Goal: Transaction & Acquisition: Purchase product/service

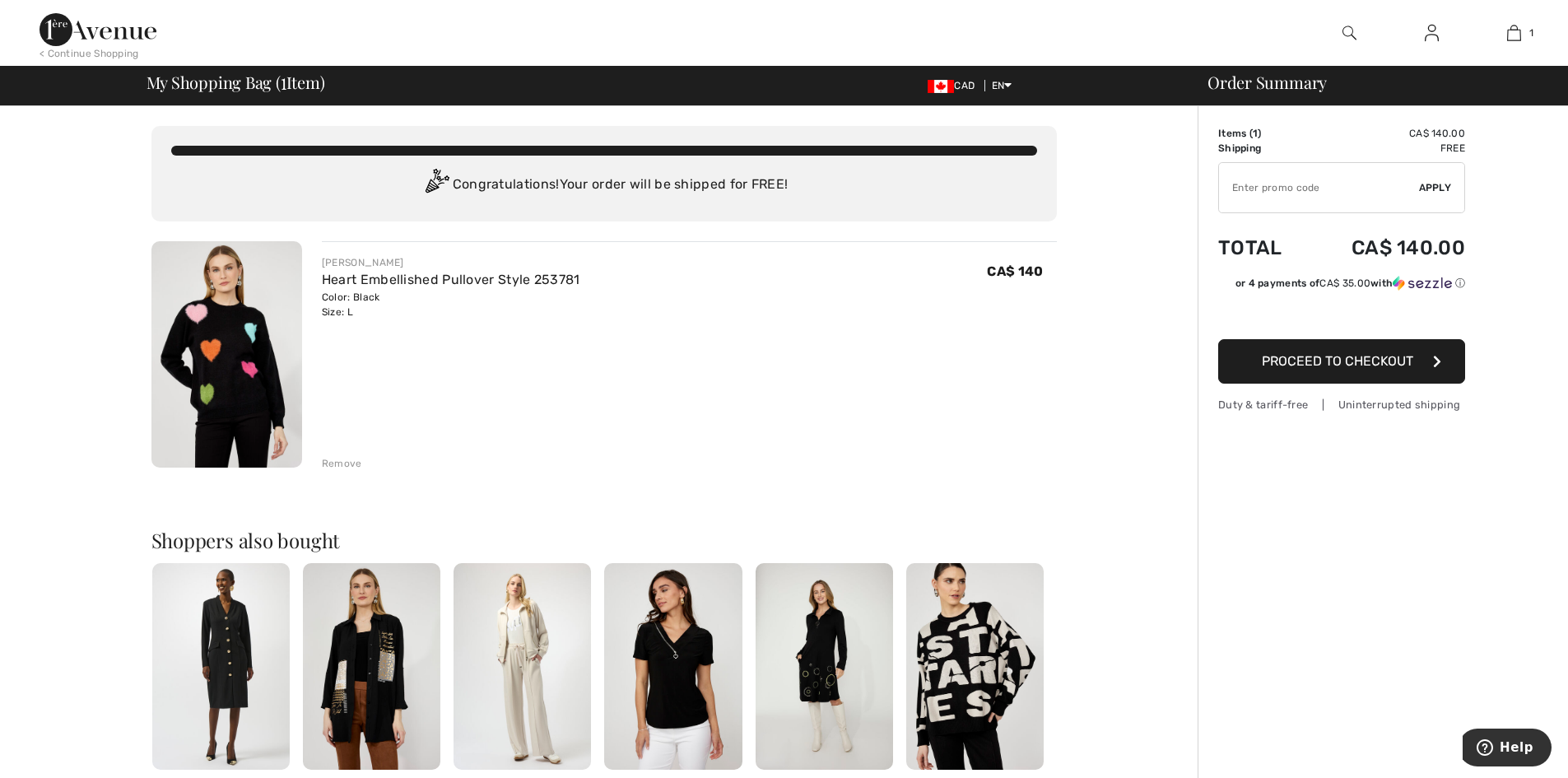
click at [1286, 369] on span "Proceed to Checkout" at bounding box center [1337, 361] width 151 height 16
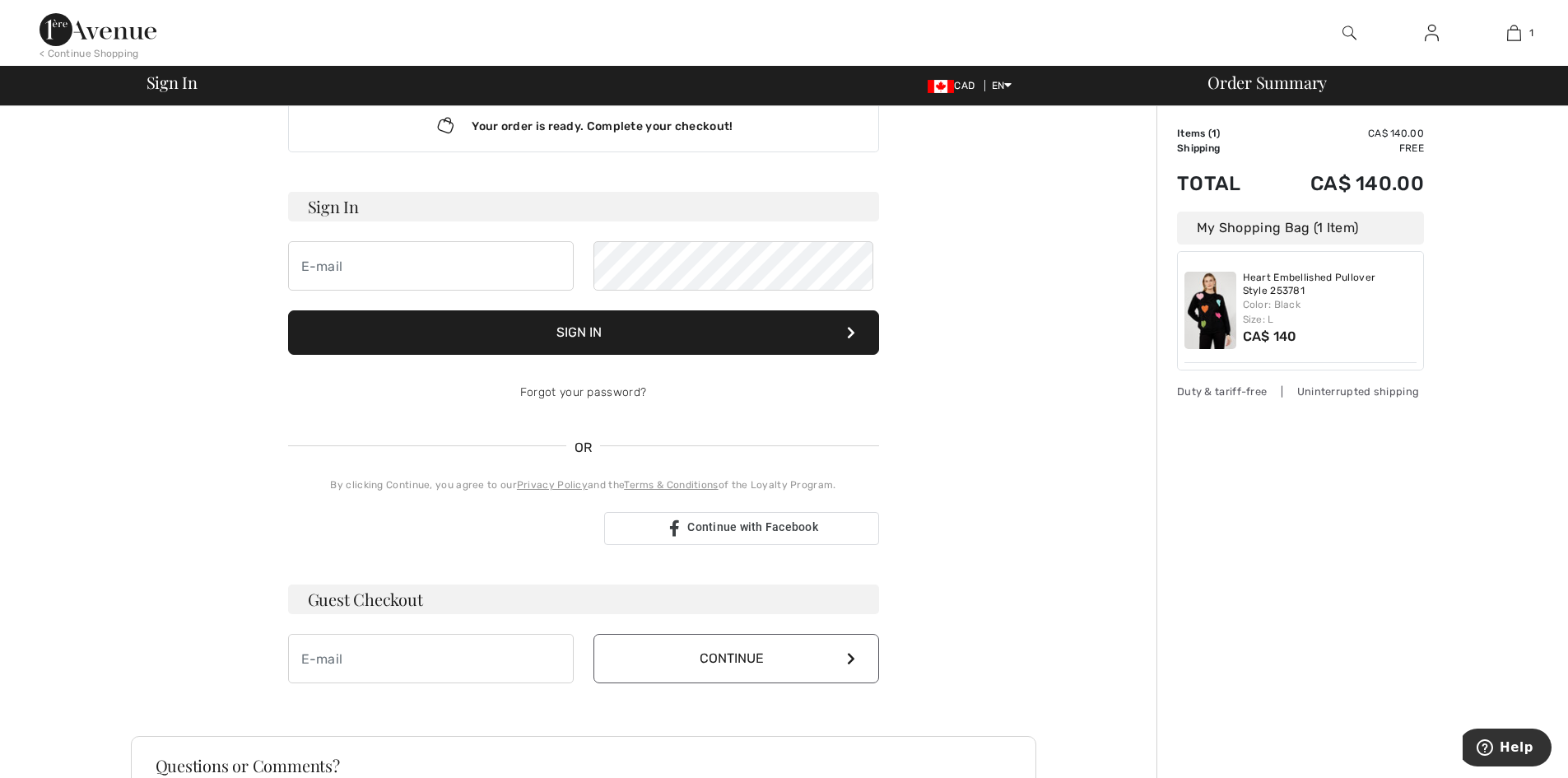
scroll to position [27, 0]
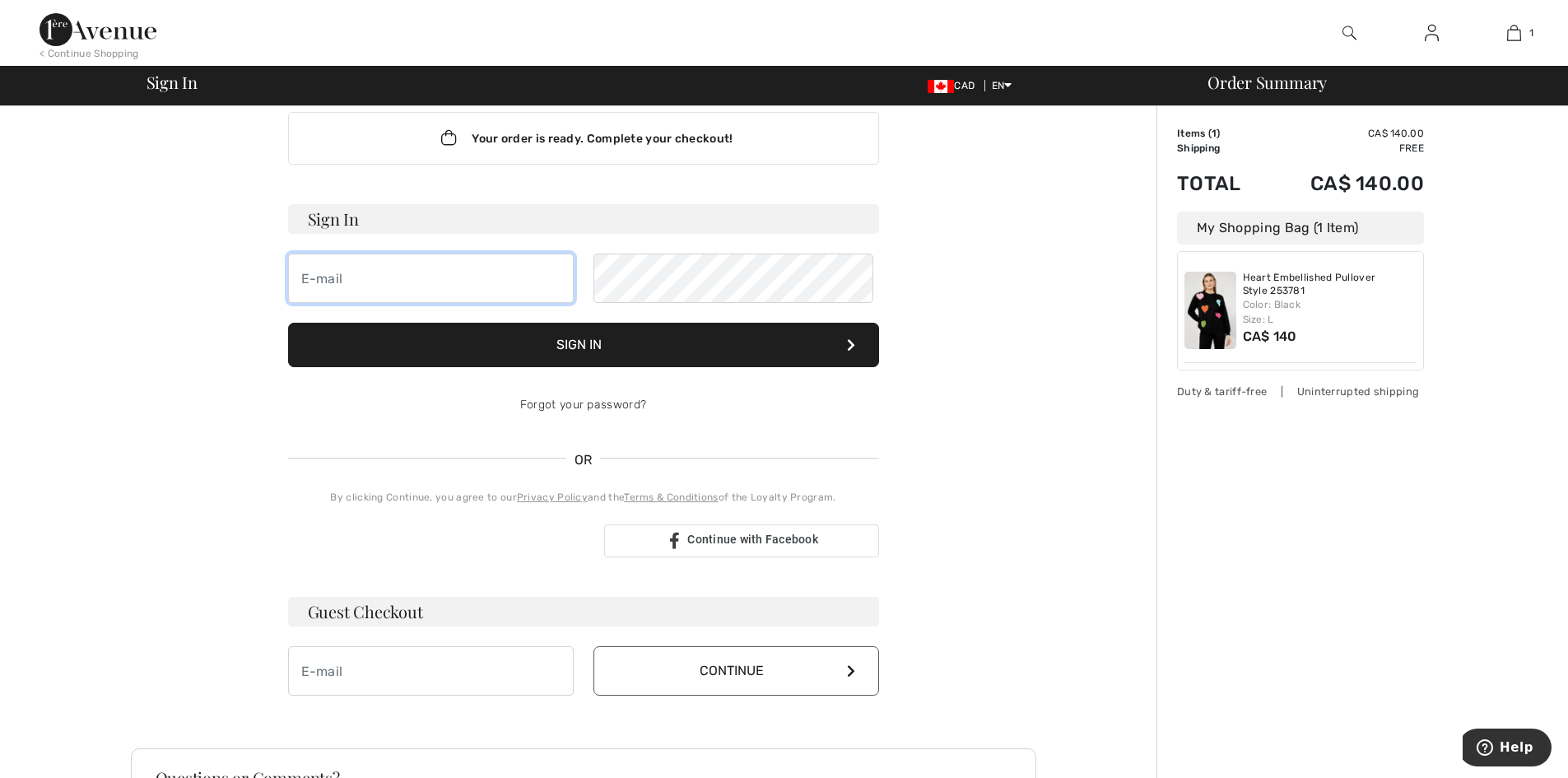
click at [361, 303] on input "email" at bounding box center [431, 278] width 285 height 49
type input "[EMAIL_ADDRESS][DOMAIN_NAME]"
click at [623, 367] on button "Sign In" at bounding box center [584, 345] width 591 height 45
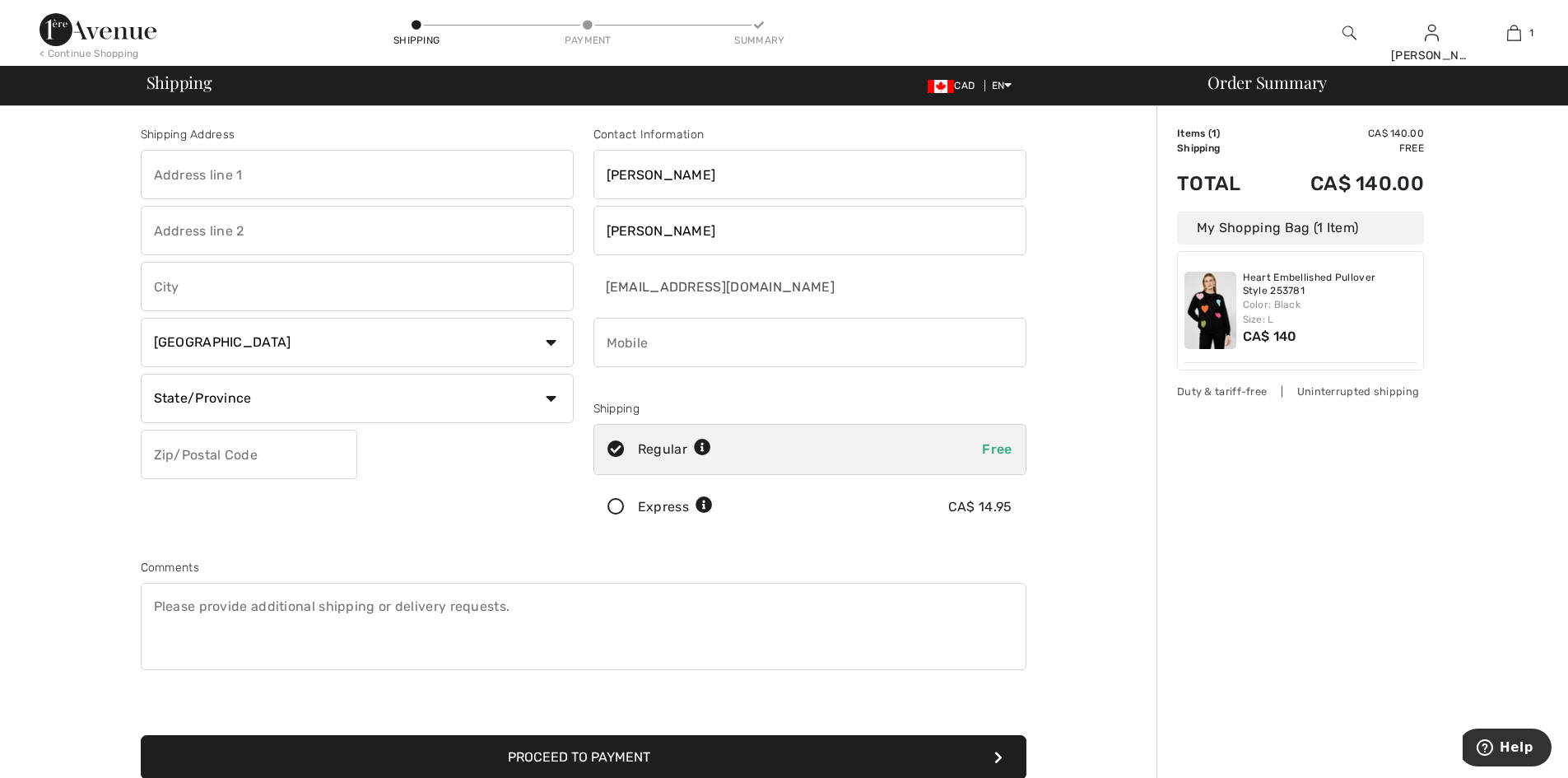
click at [252, 192] on input "text" at bounding box center [357, 174] width 433 height 49
type input "[GEOGRAPHIC_DATA]"
click at [283, 307] on input "text" at bounding box center [357, 286] width 433 height 49
type input "London"
click at [549, 414] on select "State/Province Alberta British Columbia Manitoba New Brunswick Newfoundland and…" at bounding box center [357, 398] width 433 height 49
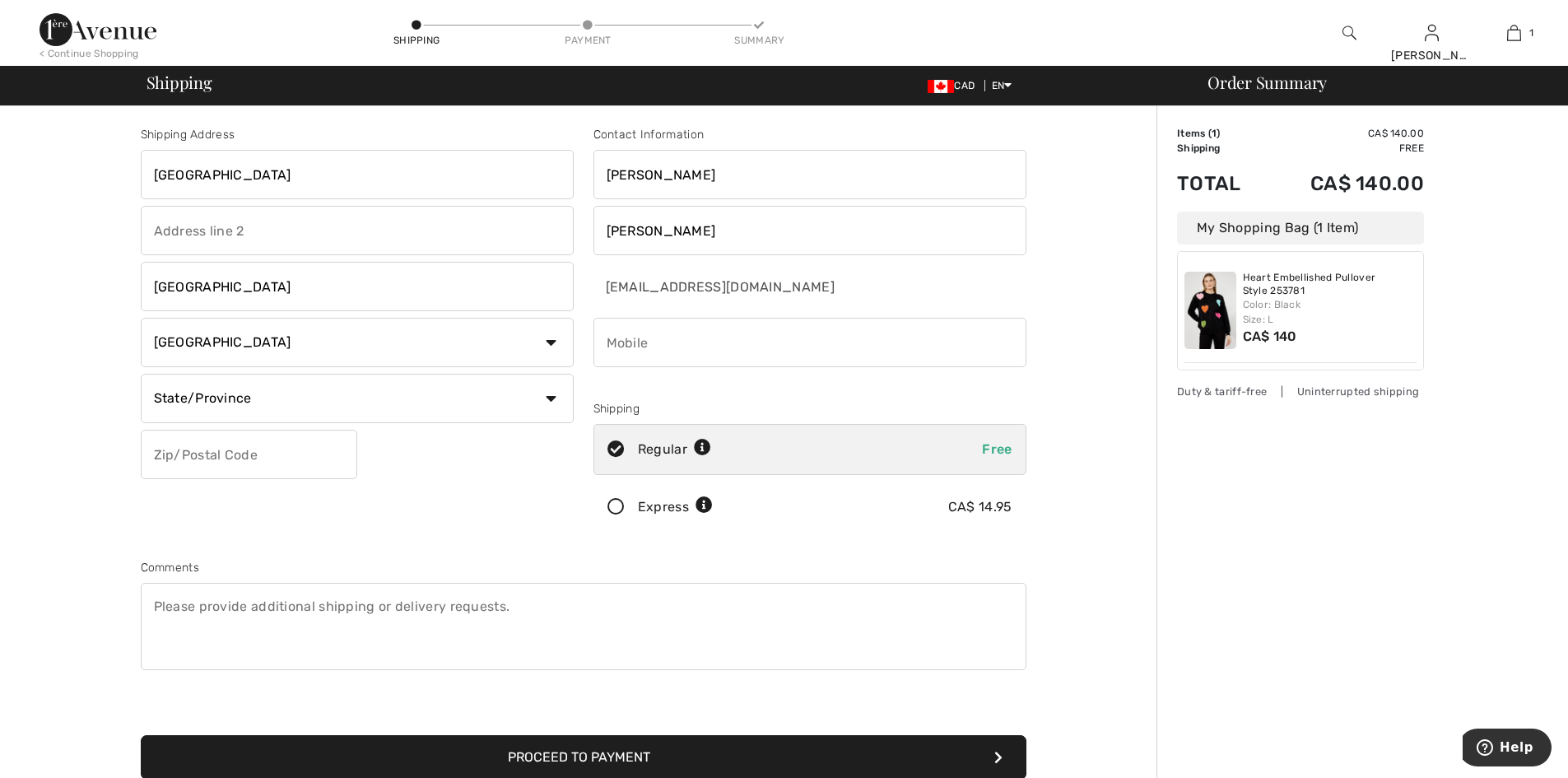
select select "ON"
click at [144, 389] on select "State/Province Alberta British Columbia Manitoba New Brunswick Newfoundland and…" at bounding box center [357, 398] width 433 height 49
click at [175, 479] on input "text" at bounding box center [249, 454] width 217 height 49
type input "N6A2W6"
click at [654, 365] on input "phone" at bounding box center [809, 342] width 433 height 49
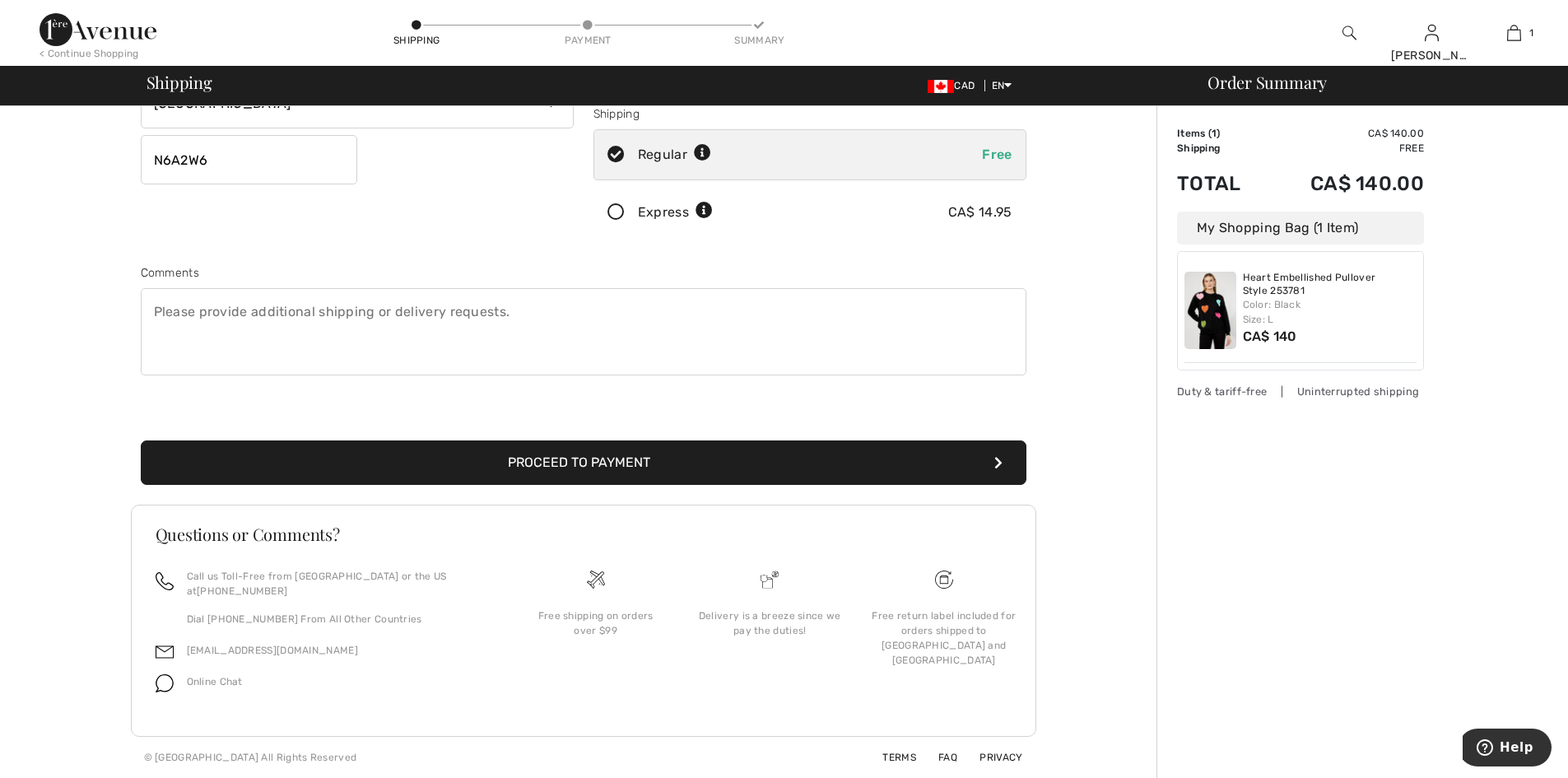
scroll to position [346, 0]
type input "5197773102"
click at [597, 474] on button "Proceed to Payment" at bounding box center [584, 463] width 886 height 45
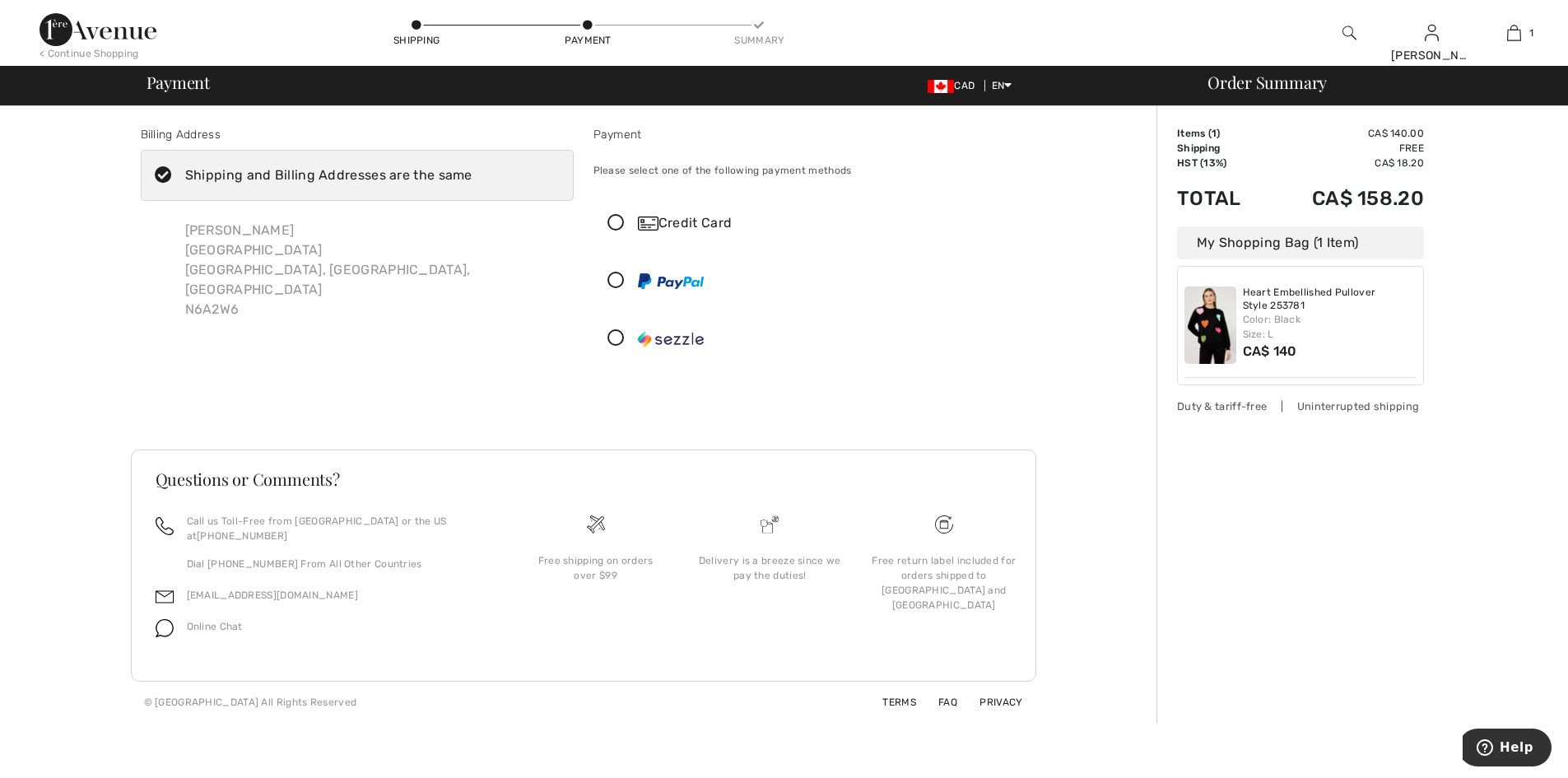
click at [620, 233] on icon at bounding box center [615, 223] width 44 height 18
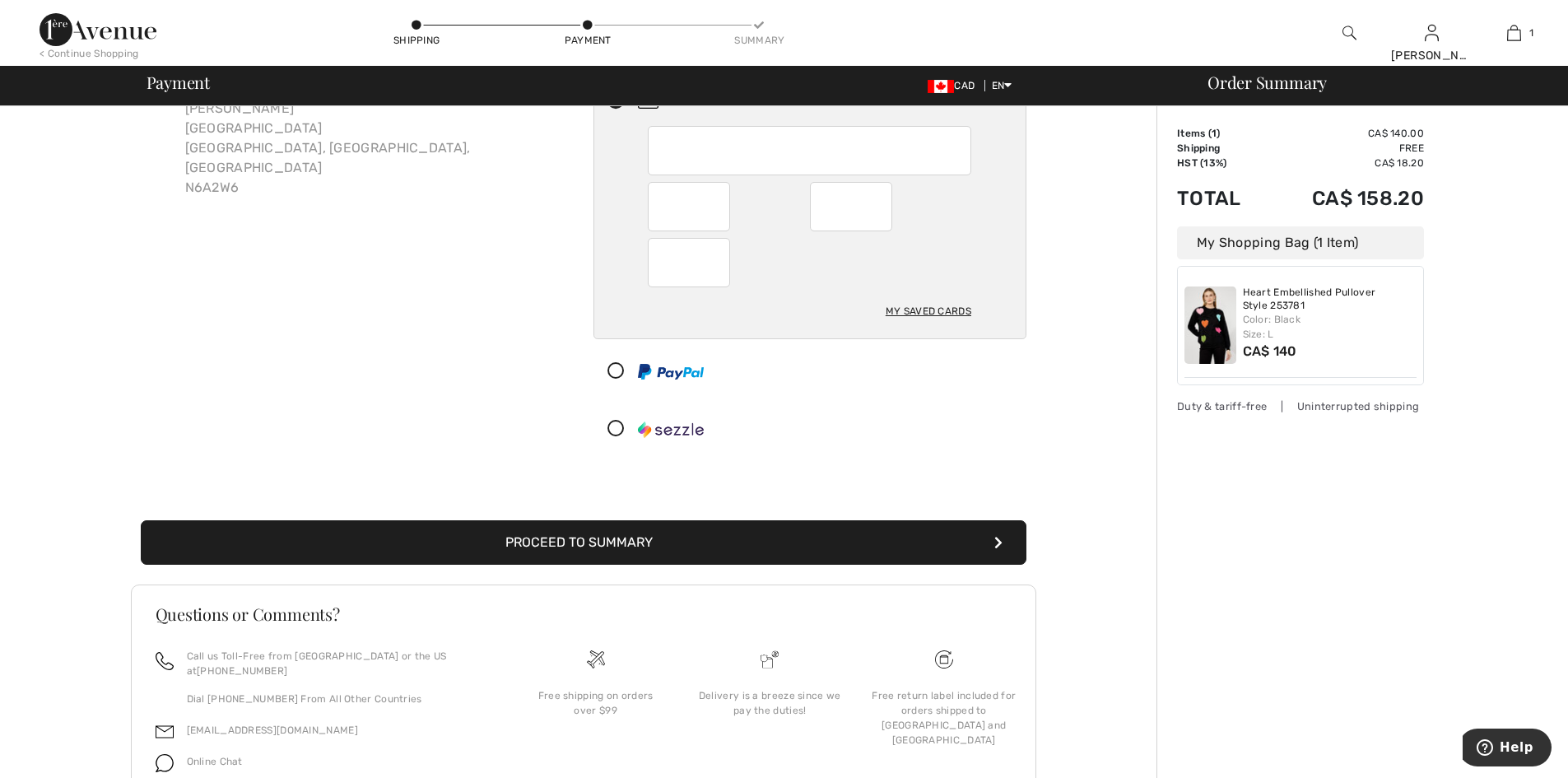
scroll to position [134, 0]
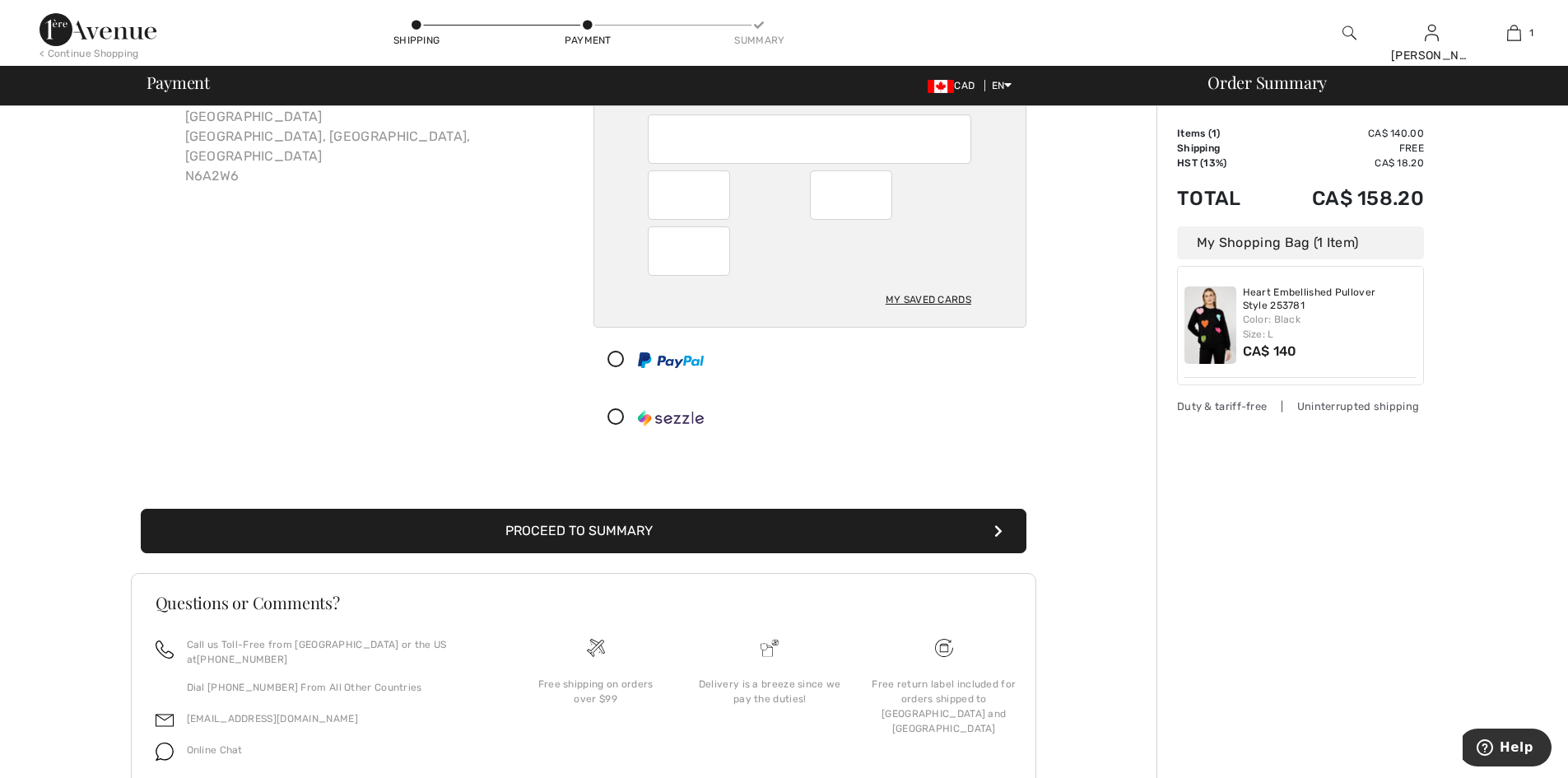
click at [714, 554] on button "Proceed to Summary" at bounding box center [584, 531] width 886 height 45
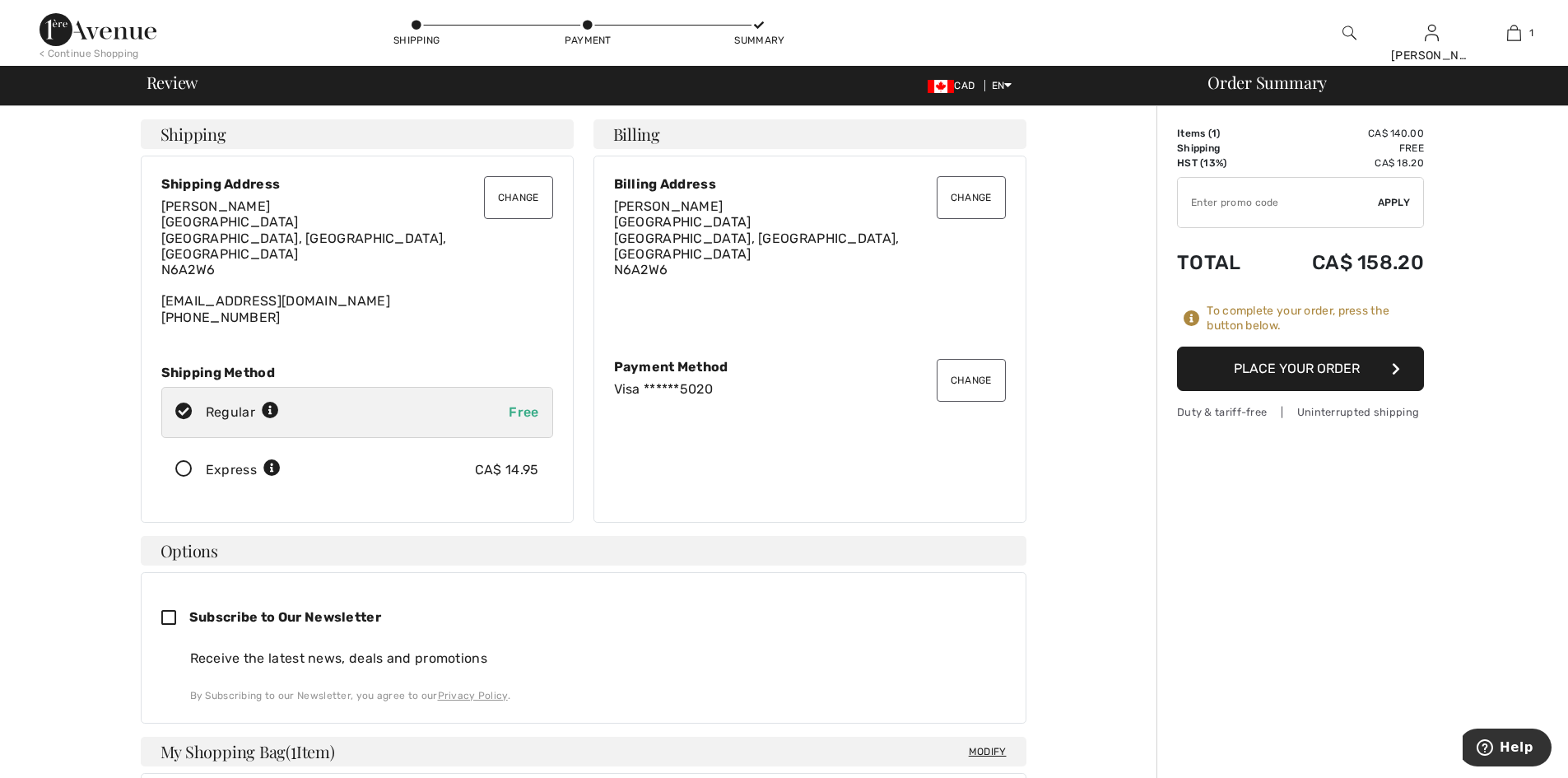
click at [1296, 391] on button "Place Your Order" at bounding box center [1300, 369] width 247 height 45
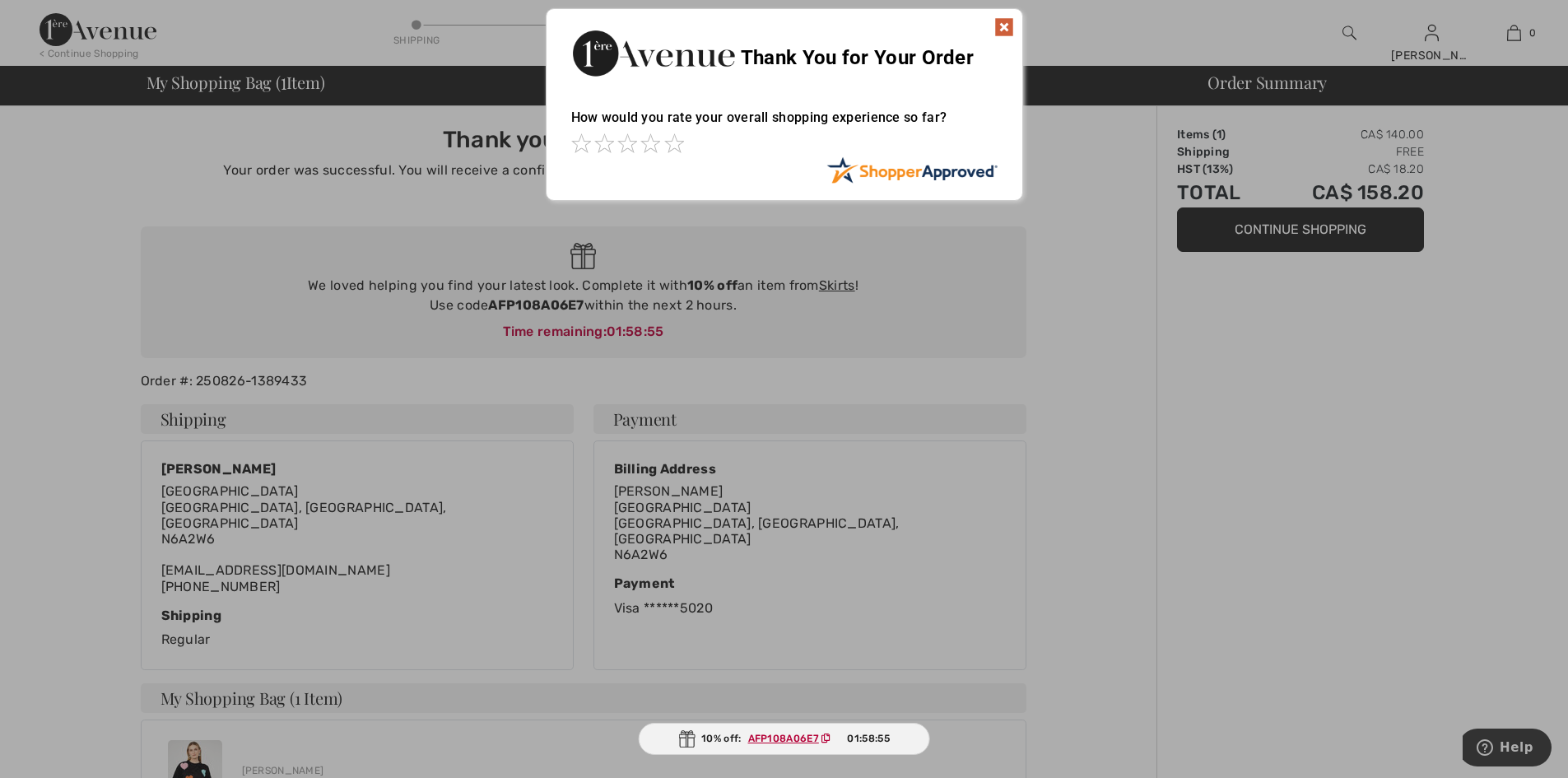
click at [1005, 20] on img at bounding box center [1004, 27] width 19 height 19
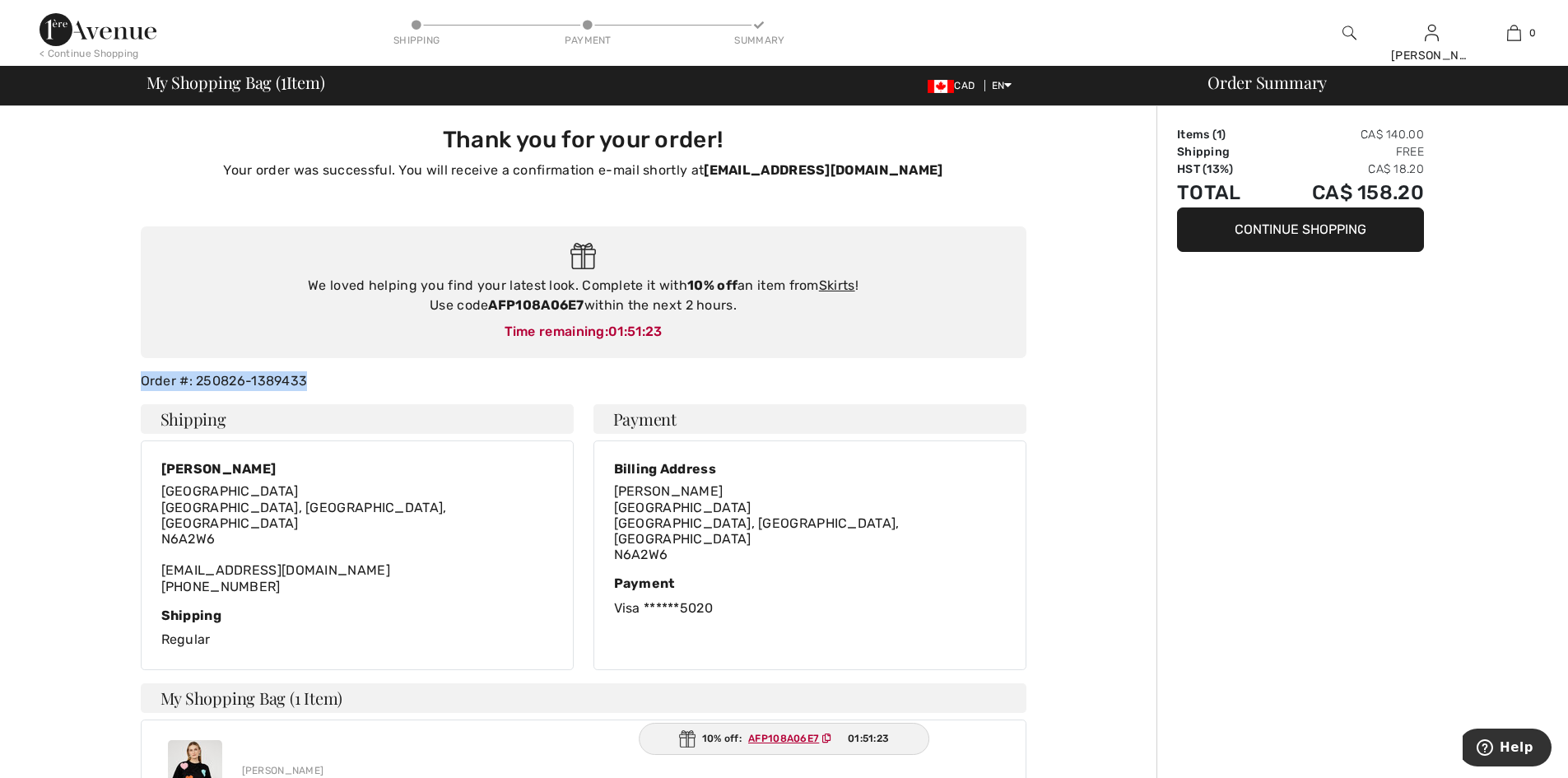
drag, startPoint x: 313, startPoint y: 415, endPoint x: 147, endPoint y: 409, distance: 166.1
click at [147, 391] on div "Order #: 250826-1389433" at bounding box center [583, 381] width 905 height 19
copy div "Order #: 250826-1389433"
click at [396, 402] on div "Thank you for your order! Your order was successful. You will receive a confirm…" at bounding box center [583, 618] width 905 height 1023
click at [105, 433] on div "Thank you for your order! Your order was successful. You will receive a confirm…" at bounding box center [583, 618] width 1146 height 1023
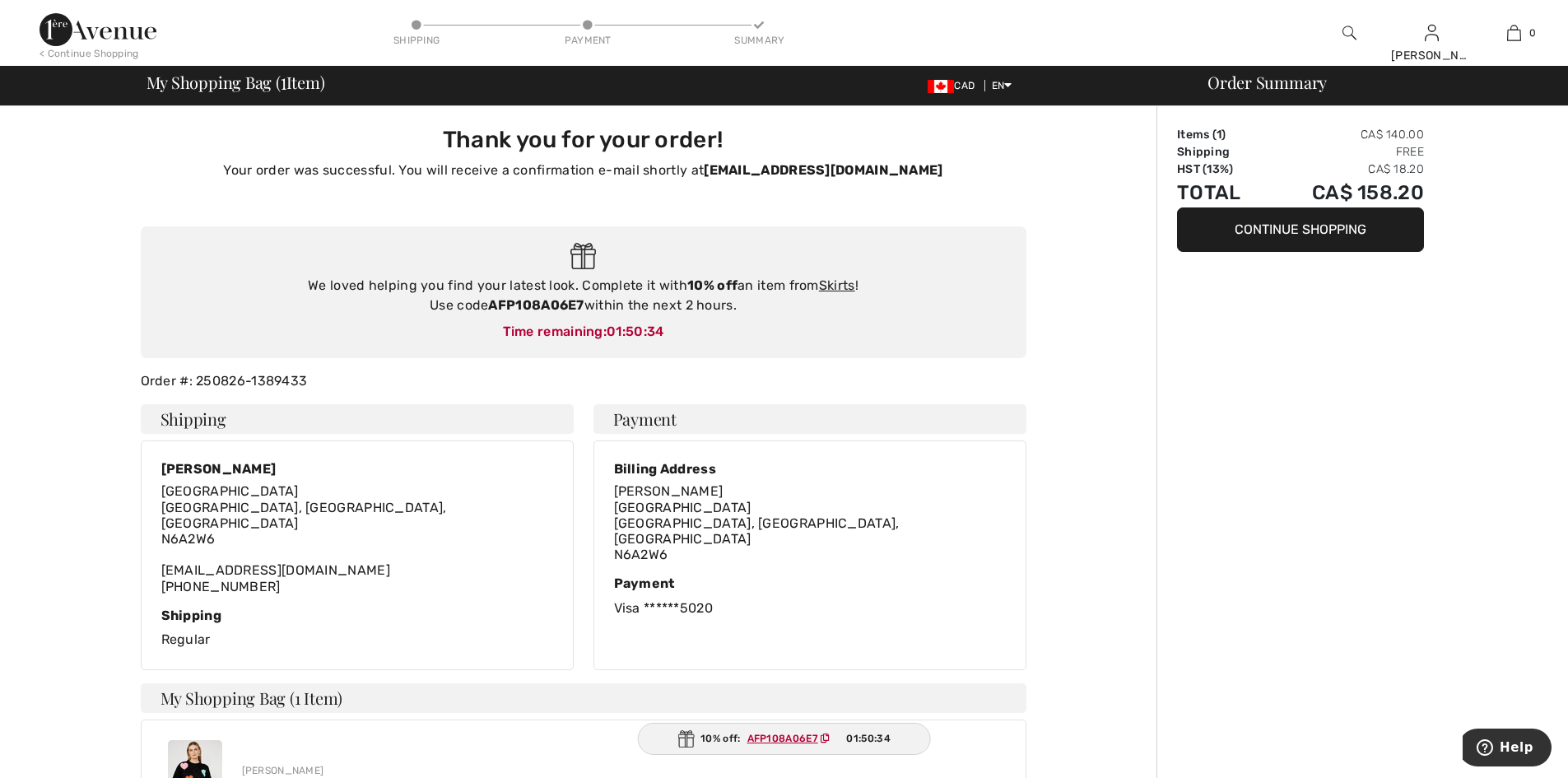
drag, startPoint x: 170, startPoint y: 449, endPoint x: 447, endPoint y: 675, distance: 357.5
click at [447, 670] on div "Shipping Irene Nevill 1051 The Parkway London, ON, CA N6A2W6 iryna7@hotmail.com…" at bounding box center [583, 537] width 905 height 266
copy div "Shipping Irene Nevill 1051 The Parkway London, ON, CA N6A2W6 iryna7@hotmail.com…"
click at [623, 434] on h4 "Payment" at bounding box center [809, 419] width 433 height 30
drag, startPoint x: 623, startPoint y: 461, endPoint x: 765, endPoint y: 645, distance: 232.4
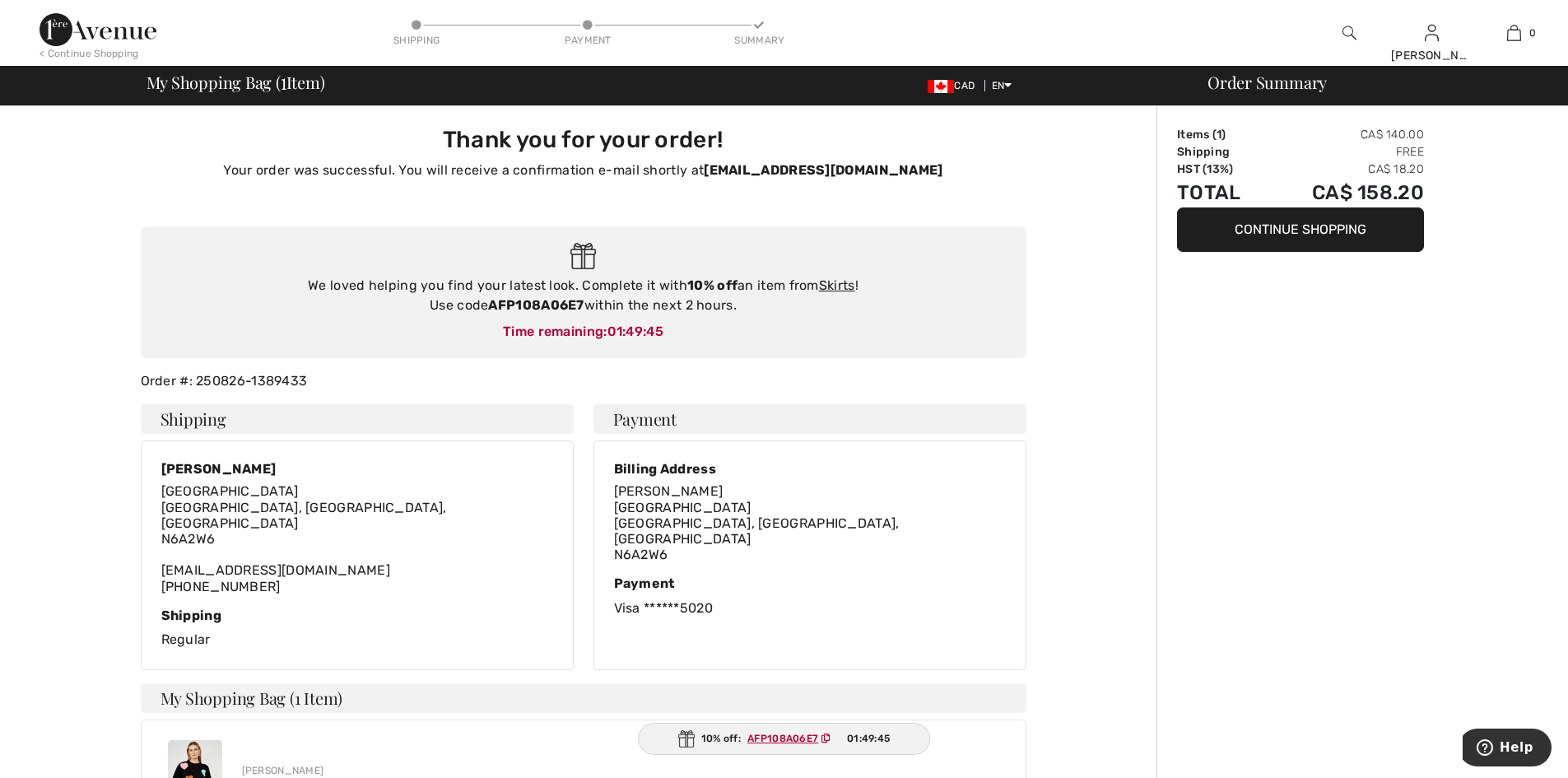
click at [765, 645] on div "Shipping Irene Nevill 1051 The Parkway London, ON, CA N6A2W6 iryna7@hotmail.com…" at bounding box center [583, 537] width 905 height 266
copy div "Payment Billing Address Irene Nevill 1051 The Parkway London, ON, CA N6A2W6 Pay…"
click at [947, 592] on div "Payment" at bounding box center [810, 583] width 392 height 16
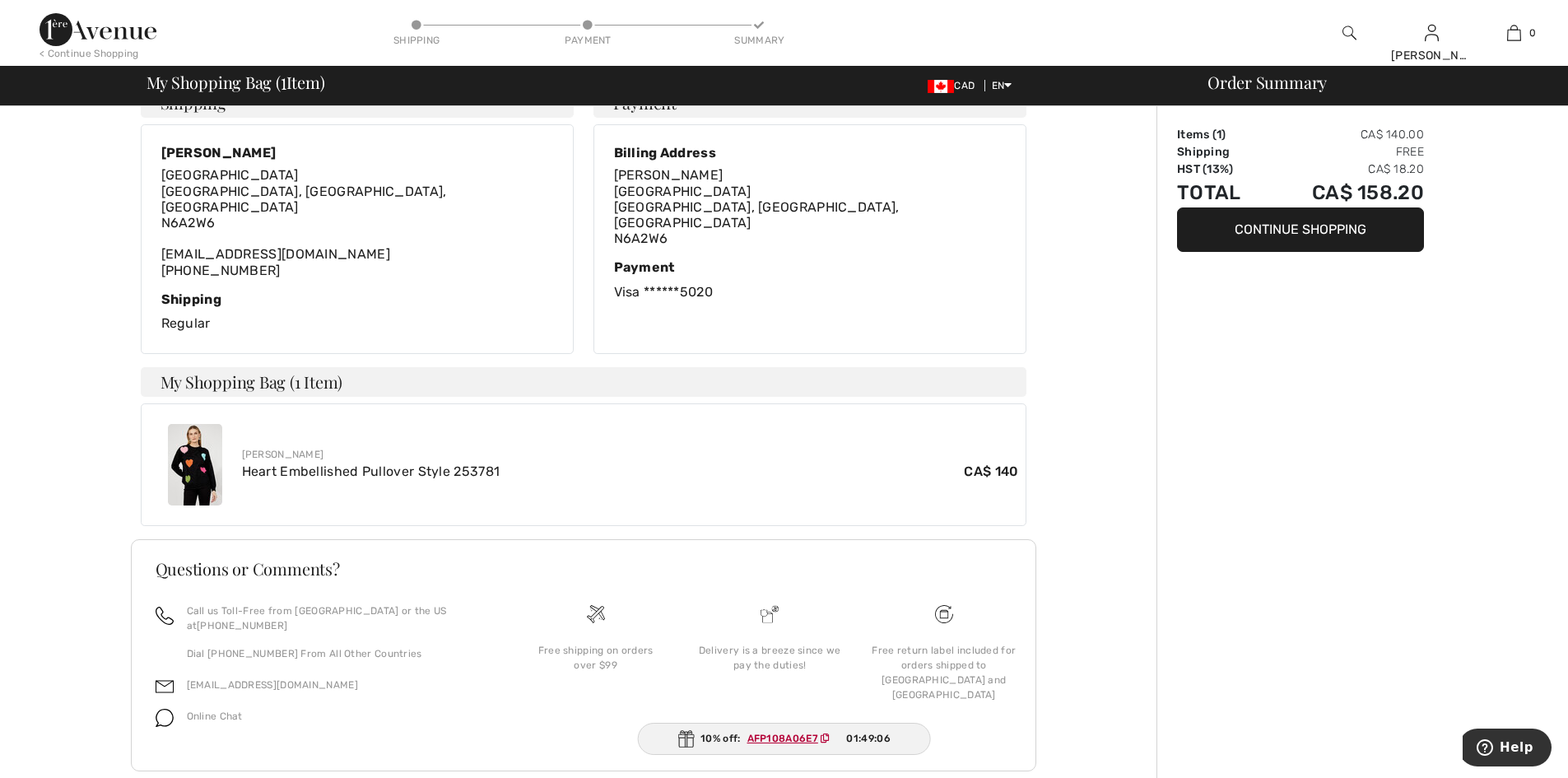
scroll to position [318, 0]
drag, startPoint x: 1023, startPoint y: 522, endPoint x: 175, endPoint y: 501, distance: 848.3
click at [175, 501] on div "Joseph Ribkoff Heart Embellished Pullover Style 253781 CA$ 140" at bounding box center [584, 463] width 886 height 122
copy div "Joseph Ribkoff Heart Embellished Pullover Style 253781"
click at [824, 576] on h3 "Questions or Comments?" at bounding box center [584, 568] width 856 height 17
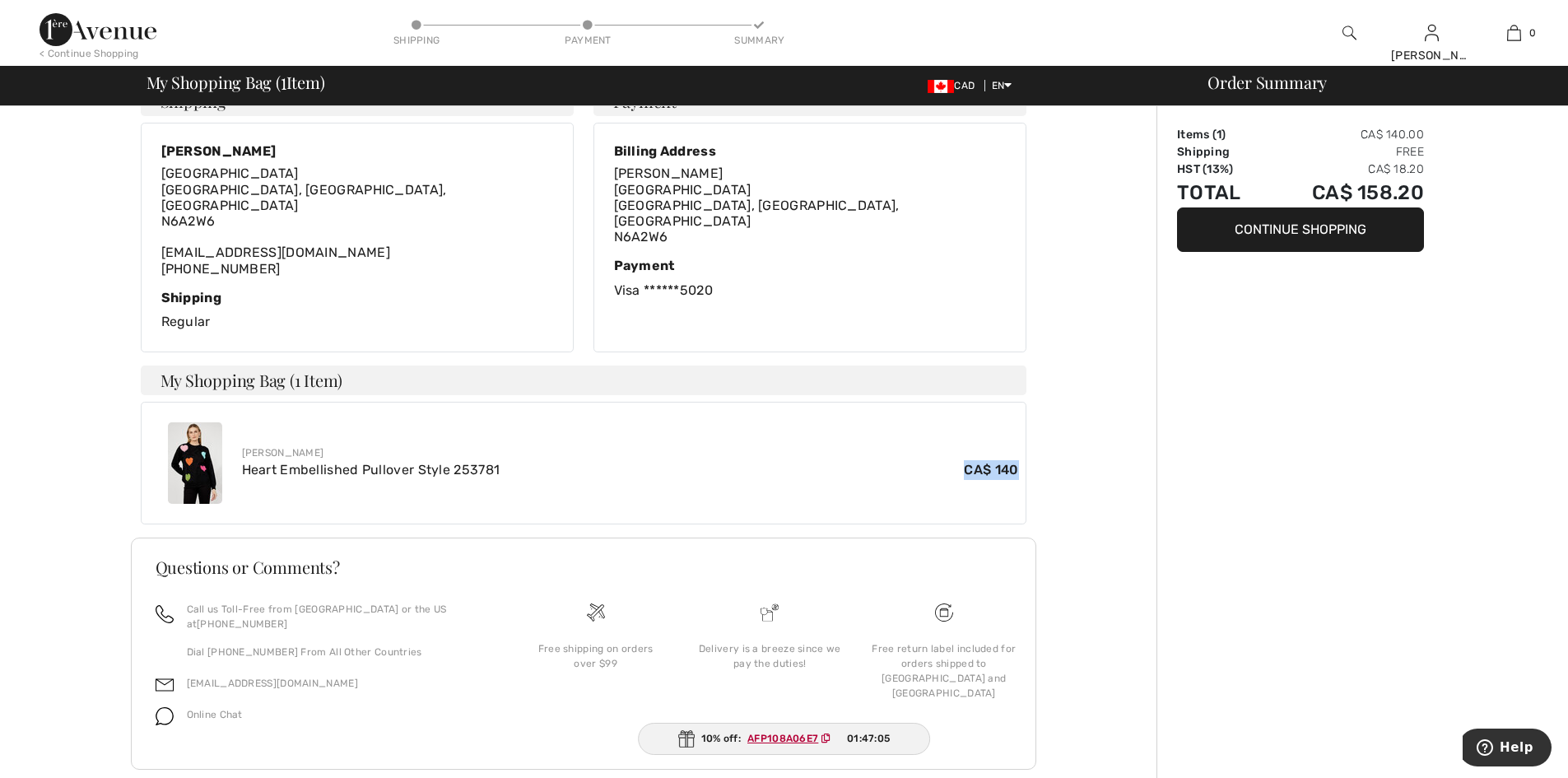
drag, startPoint x: 959, startPoint y: 525, endPoint x: 1012, endPoint y: 523, distance: 53.0
click at [1012, 480] on div "Joseph Ribkoff Heart Embellished Pullover Style 253781 CA$ 140" at bounding box center [630, 463] width 778 height 34
copy div "CA$ 140"
click at [1063, 506] on div "Thank you for your order! Your order was successful. You will receive a confirm…" at bounding box center [583, 300] width 1146 height 1023
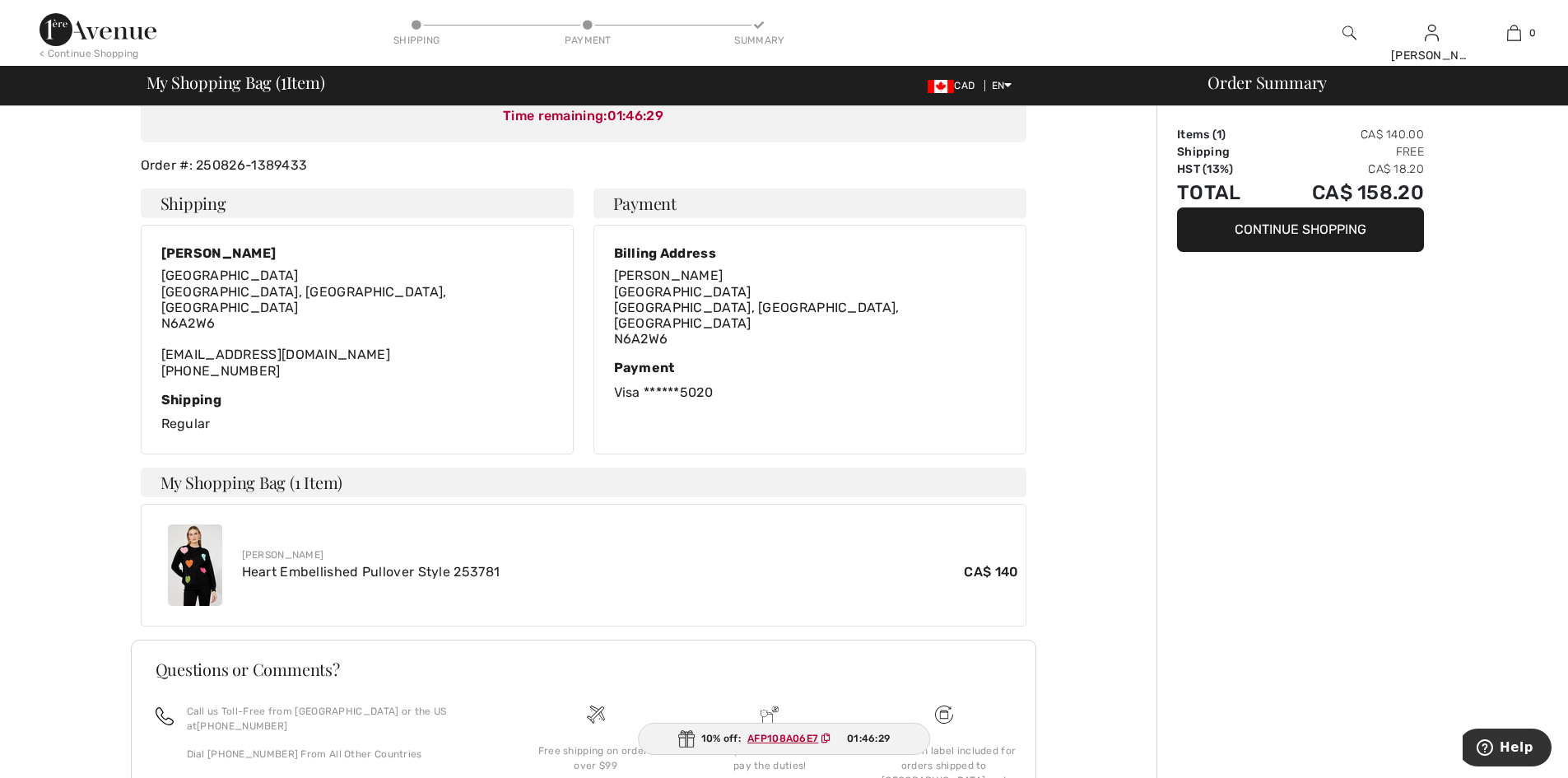
scroll to position [209, 0]
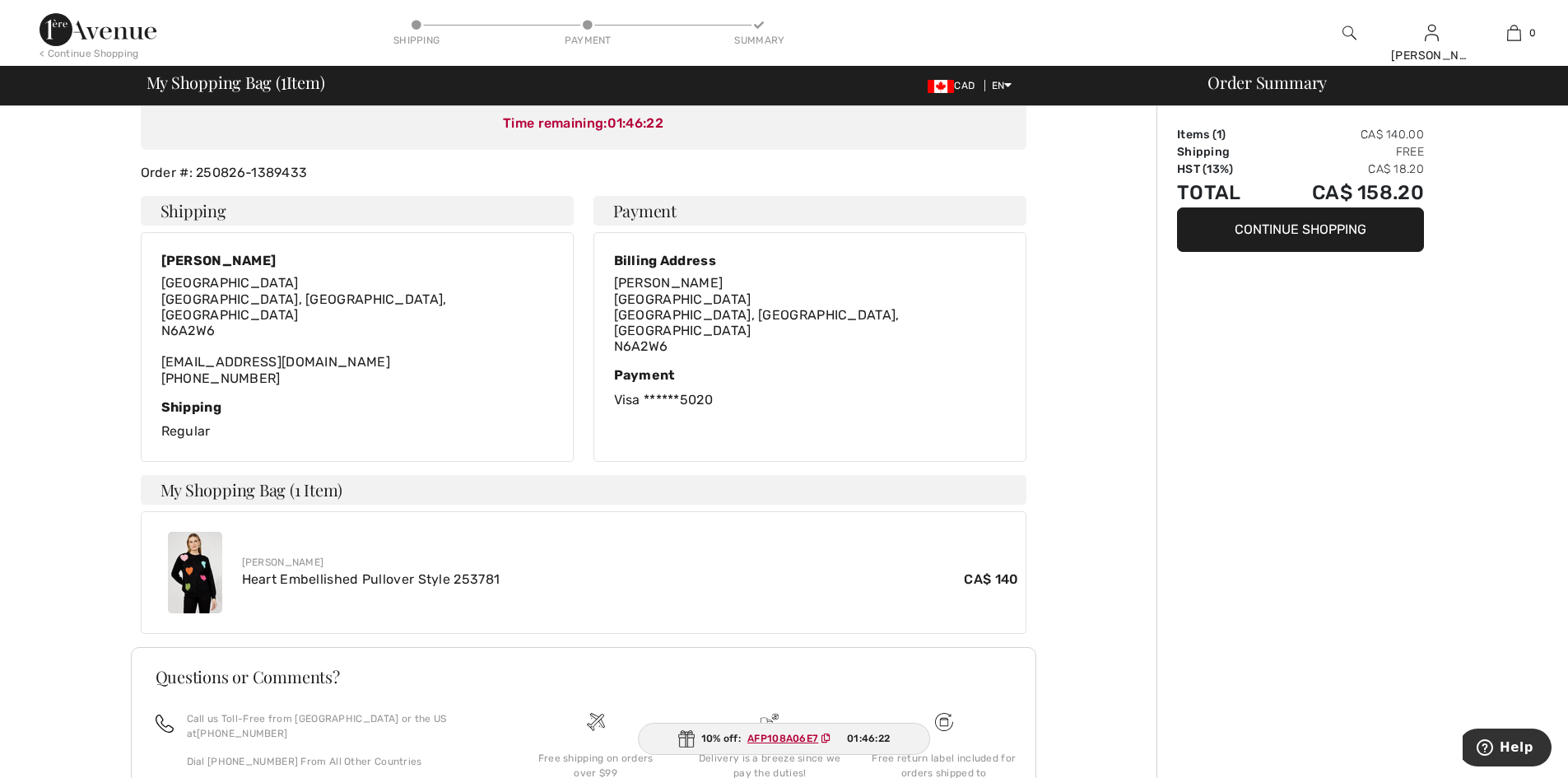
drag, startPoint x: 1212, startPoint y: 78, endPoint x: 1420, endPoint y: 230, distance: 257.6
click at [1415, 224] on div "Log out Are you sure you want to logout? Logout < Continue Shopping Shipping Pa…" at bounding box center [784, 356] width 1568 height 1129
click at [1452, 260] on div "Order Summary Items ( 1 ) CA$ 140.00 Shipping Free HST (13%) CA$ 18.20 Total CA…" at bounding box center [1362, 409] width 411 height 1023
drag, startPoint x: 1214, startPoint y: 83, endPoint x: 1323, endPoint y: 86, distance: 109.0
click at [1323, 86] on div "Order Summary" at bounding box center [1373, 83] width 371 height 17
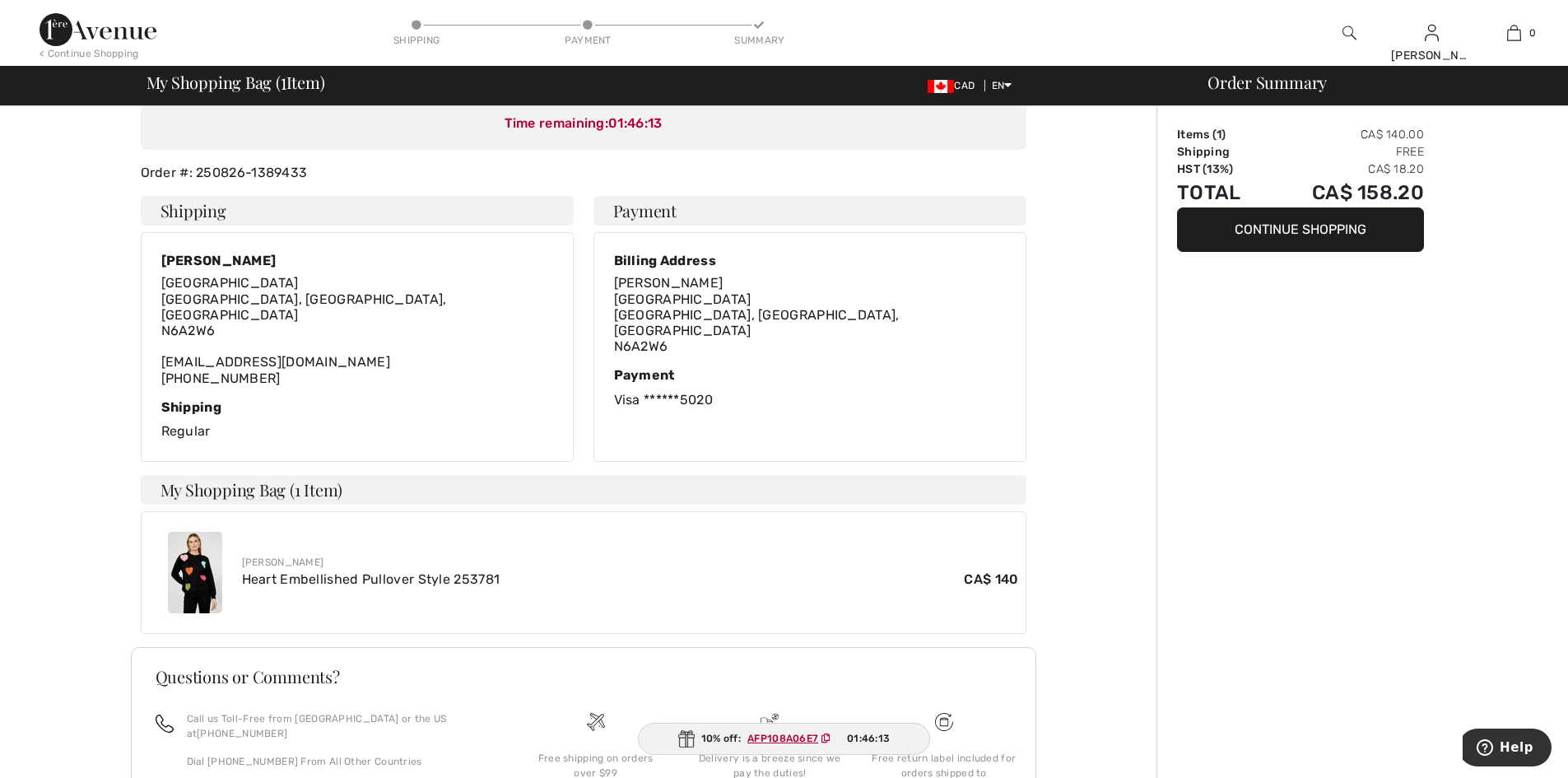
copy div "Order Summary"
click at [1390, 363] on div "Order Summary Items ( 1 ) CA$ 140.00 Shipping Free HST (13%) CA$ 18.20 Total CA…" at bounding box center [1362, 409] width 411 height 1023
drag, startPoint x: 1428, startPoint y: 194, endPoint x: 1183, endPoint y: 141, distance: 250.7
click at [1183, 141] on tbody "Items ( 1 ) CA$ 140.00 Shipping Free HST (13%) CA$ 18.20 Total CA$ 158.20" at bounding box center [1300, 167] width 247 height 82
copy tbody "Items ( 1 ) CA$ 140.00 Shipping Free HST (13%) CA$ 18.20 Total CA$ 158.20"
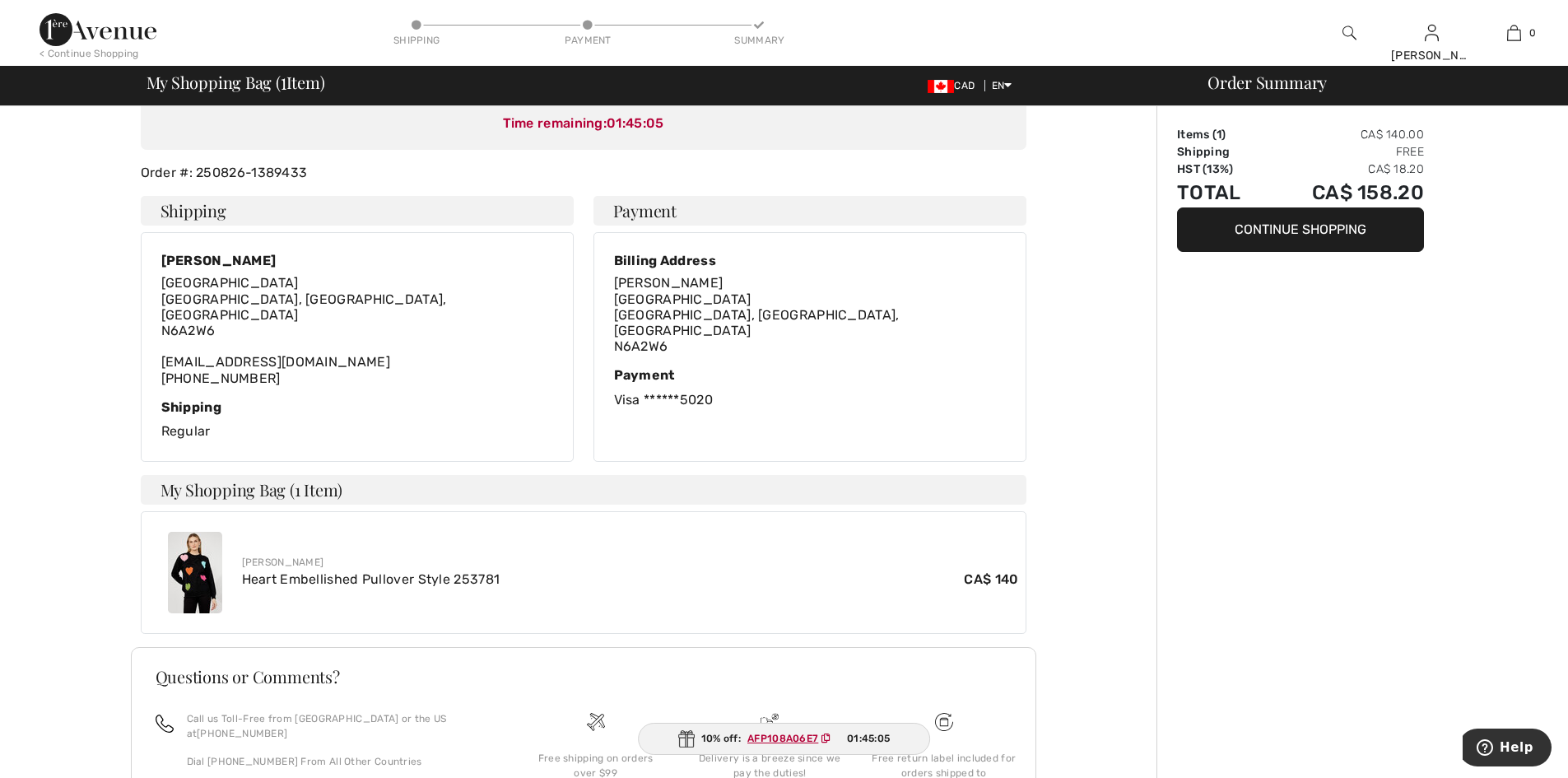
click at [1138, 580] on div "Thank you for your order! Your order was successful. You will receive a confirm…" at bounding box center [583, 409] width 1146 height 1023
click at [1187, 334] on div "Order Summary Items ( 1 ) CA$ 140.00 Shipping Free HST (13%) CA$ 18.20 Total CA…" at bounding box center [1362, 409] width 411 height 1023
click at [1453, 246] on div "Order Summary Items ( 1 ) CA$ 140.00 Shipping Free HST (13%) CA$ 18.20 Total CA…" at bounding box center [1362, 409] width 411 height 1023
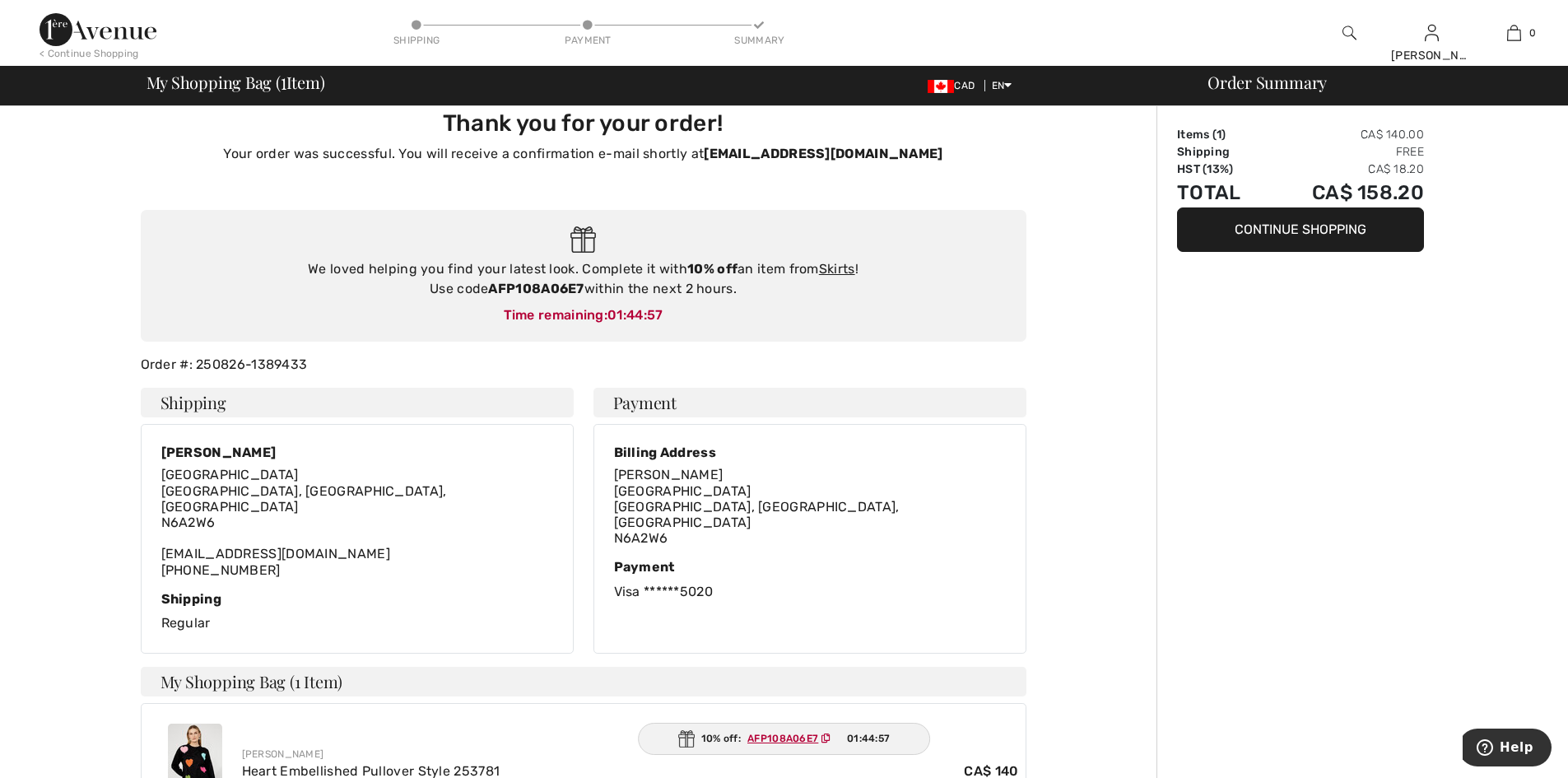
scroll to position [0, 0]
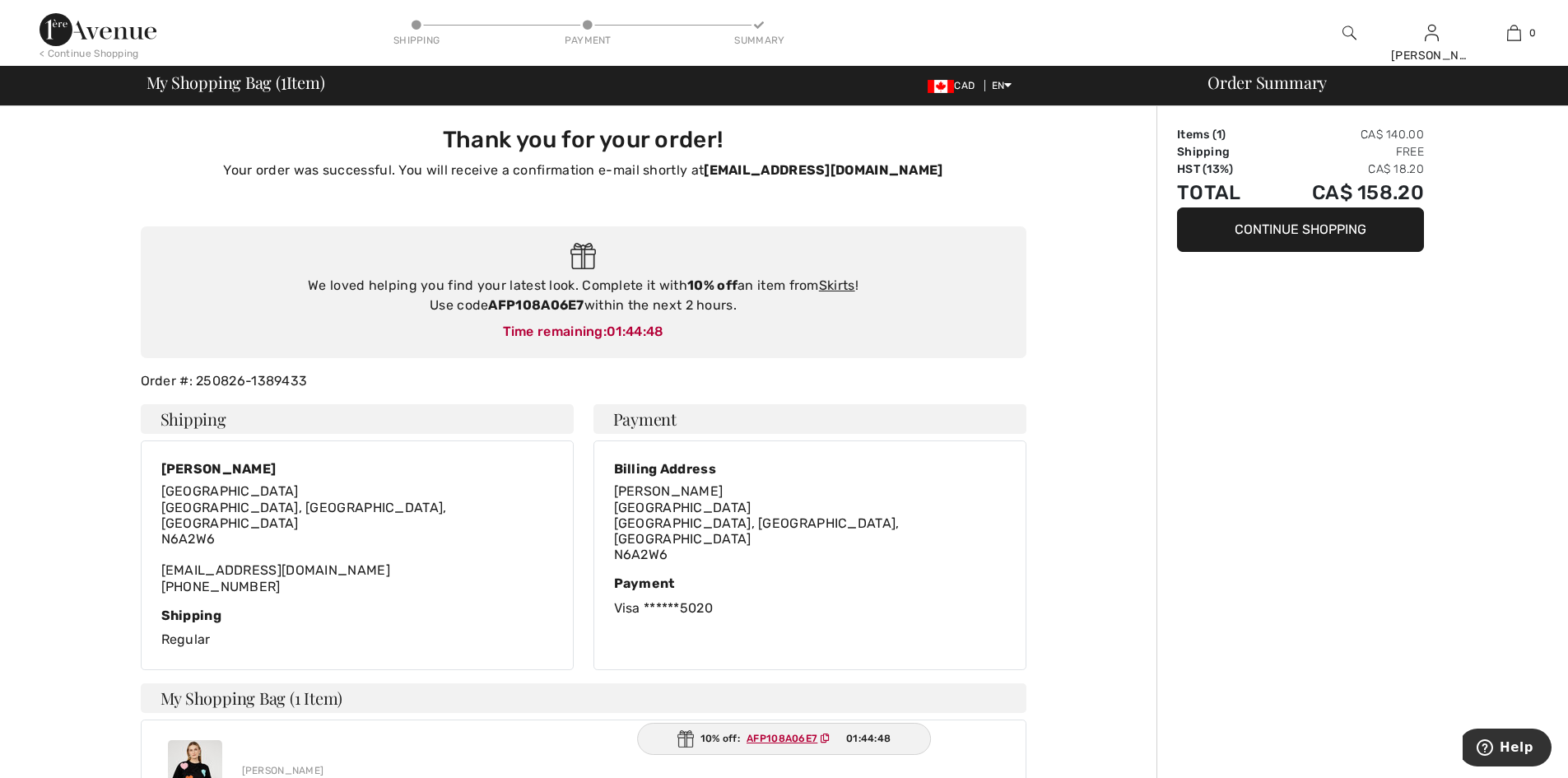
click at [1279, 649] on div "Order Summary Items ( 1 ) CA$ 140.00 Shipping Free HST (13%) CA$ 18.20 Total CA…" at bounding box center [1362, 618] width 411 height 1023
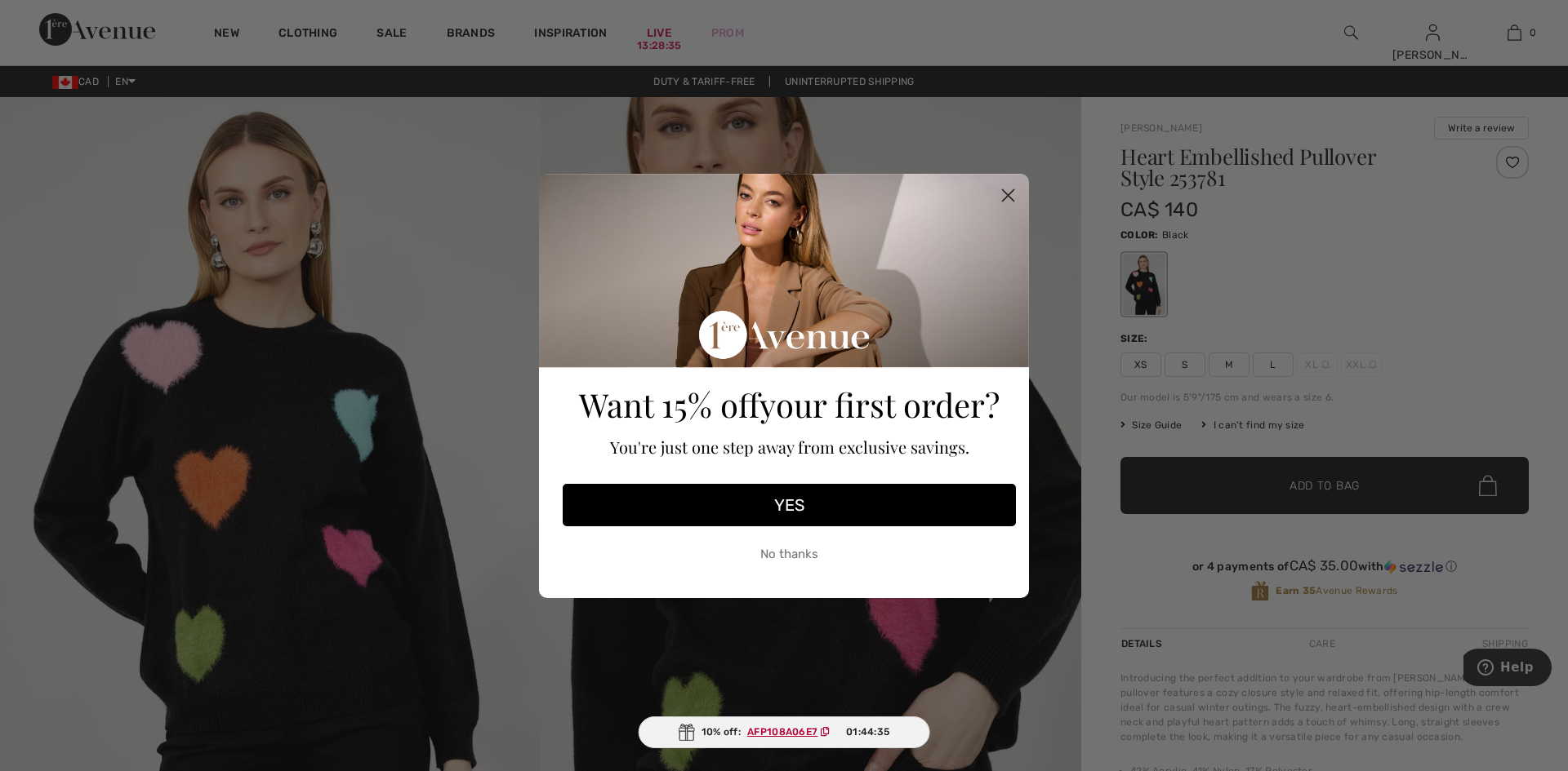
click at [1001, 198] on circle "Close dialog" at bounding box center [1007, 194] width 27 height 27
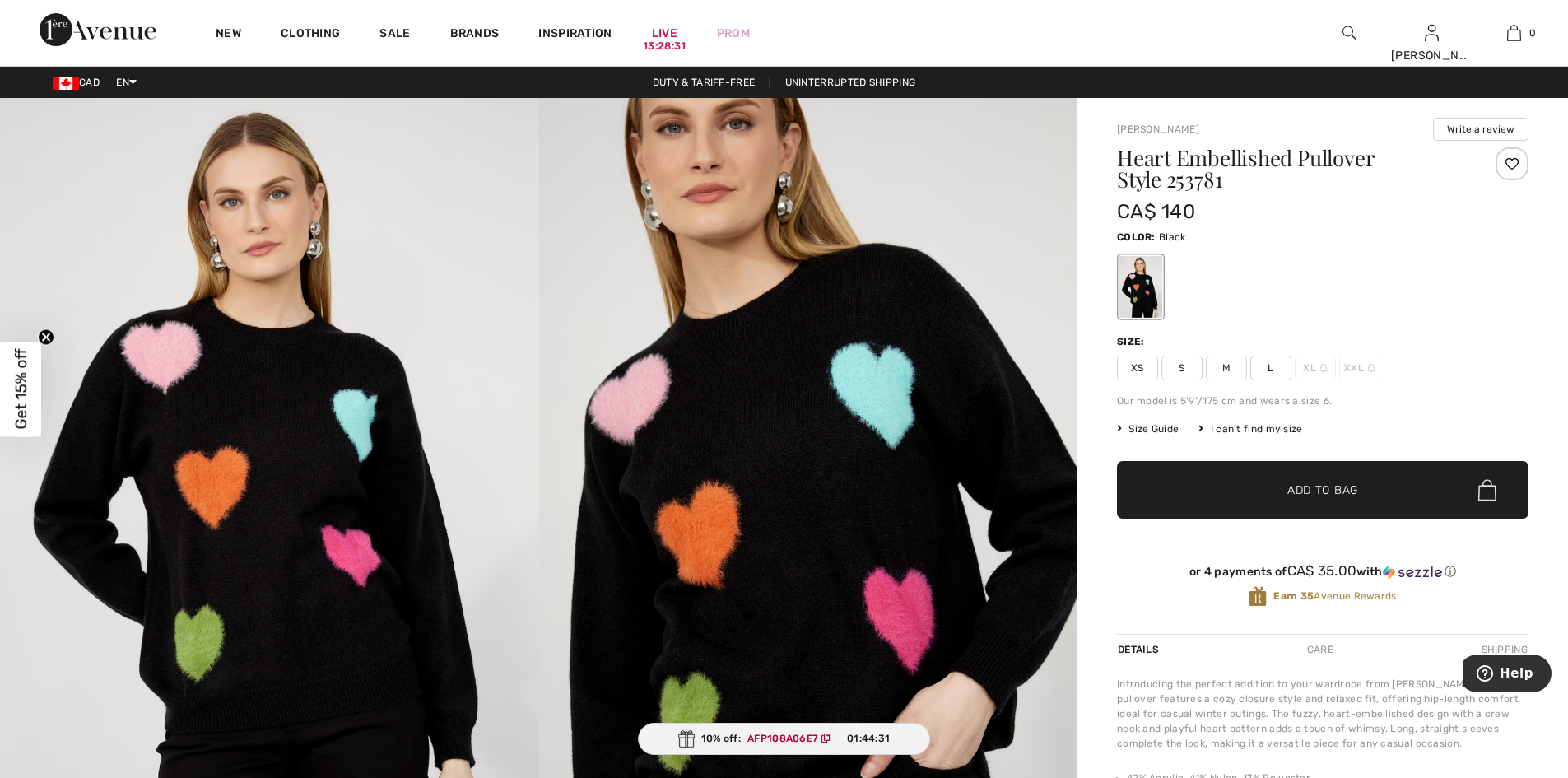
click at [1205, 247] on div "Color: Black" at bounding box center [1322, 236] width 411 height 19
drag, startPoint x: 1187, startPoint y: 321, endPoint x: 1223, endPoint y: 240, distance: 88.6
click at [1213, 276] on div at bounding box center [1322, 287] width 411 height 69
drag, startPoint x: 1223, startPoint y: 240, endPoint x: 1123, endPoint y: 135, distance: 145.0
click at [1123, 135] on div "[PERSON_NAME] Write a review Heart Embellished Pullover Style 253781 CA$ 140 Co…" at bounding box center [1322, 782] width 490 height 1368
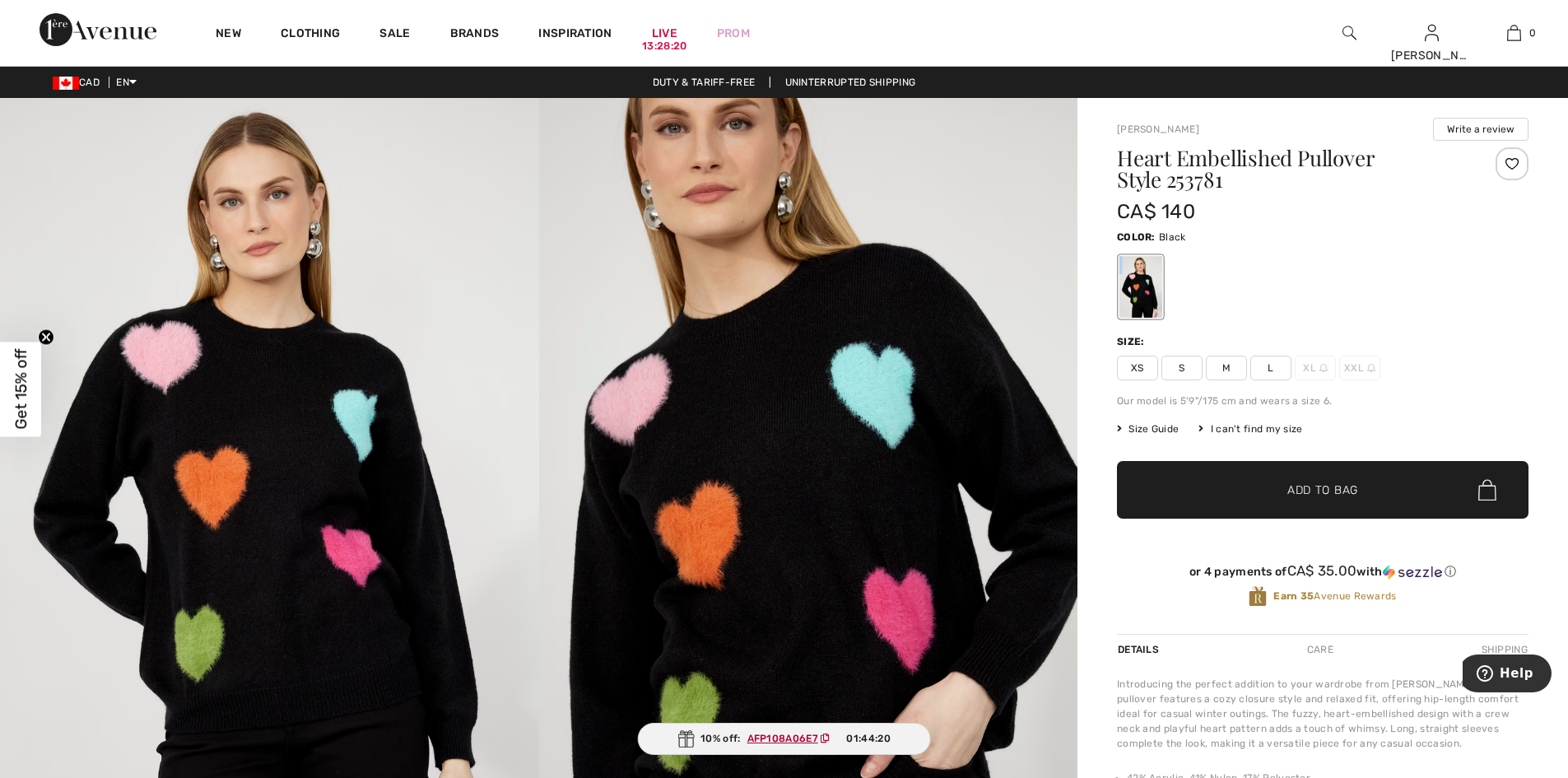
drag, startPoint x: 1294, startPoint y: 262, endPoint x: 1333, endPoint y: 190, distance: 81.9
click at [1314, 220] on div "Heart Embellished Pullover Style 253781 CA$ 140 Color: Black Size: XS S M L XL …" at bounding box center [1322, 390] width 411 height 487
click at [1410, 237] on div "Color: Black" at bounding box center [1322, 236] width 411 height 19
drag, startPoint x: 1206, startPoint y: 241, endPoint x: 1116, endPoint y: 138, distance: 136.8
click at [1116, 138] on div "Frank Lyman Write a review Heart Embellished Pullover Style 253781 CA$ 140 Colo…" at bounding box center [1322, 782] width 490 height 1368
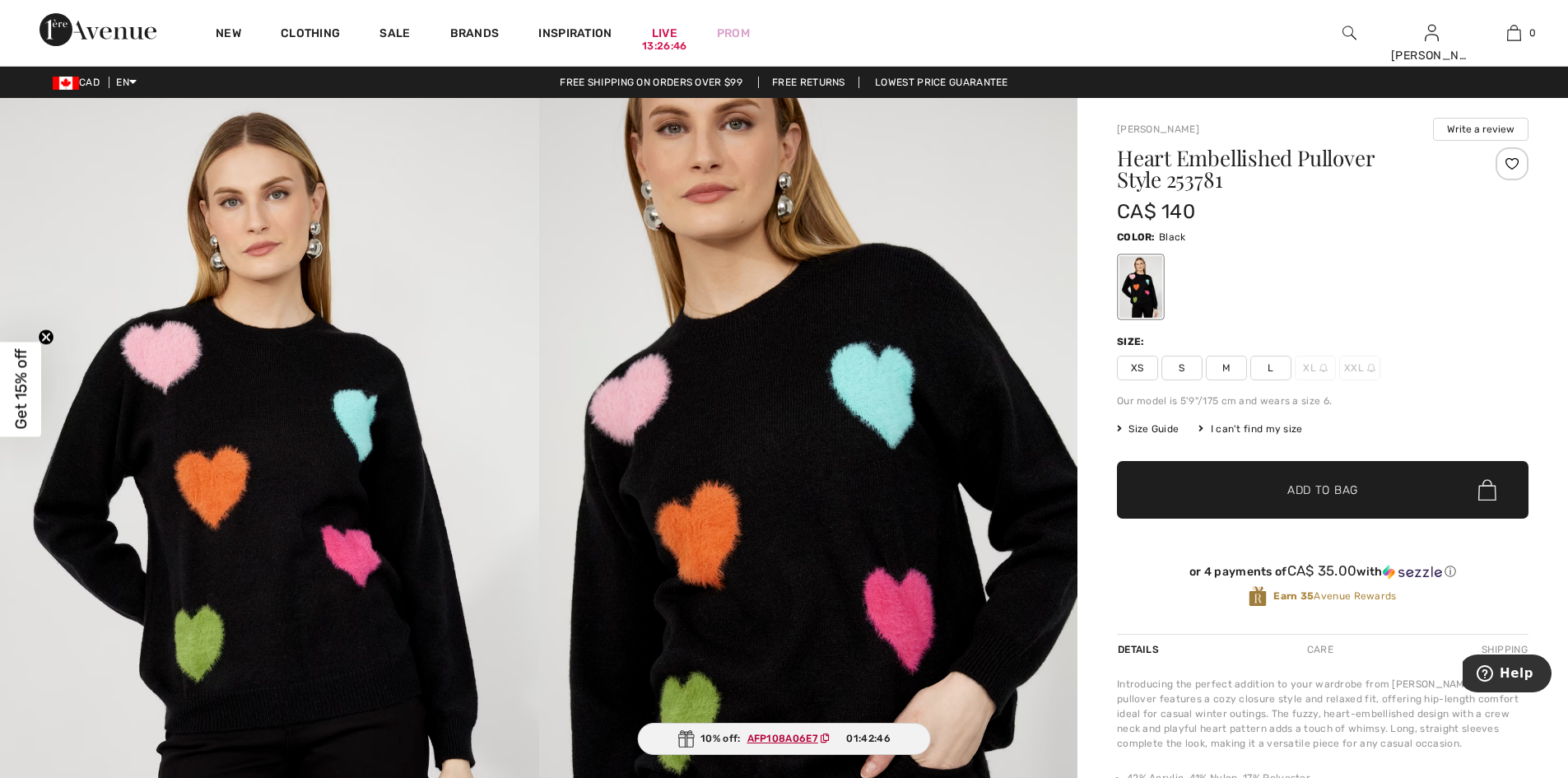
copy div "Frank Lyman Write a review Heart Embellished Pullover Style 253781 CA$ 140 Colo…"
drag, startPoint x: 1489, startPoint y: 206, endPoint x: 1499, endPoint y: 198, distance: 12.8
click at [1490, 205] on div at bounding box center [1495, 186] width 69 height 79
click at [1347, 197] on div "Heart Embellished Pullover Style 253781" at bounding box center [1288, 172] width 343 height 49
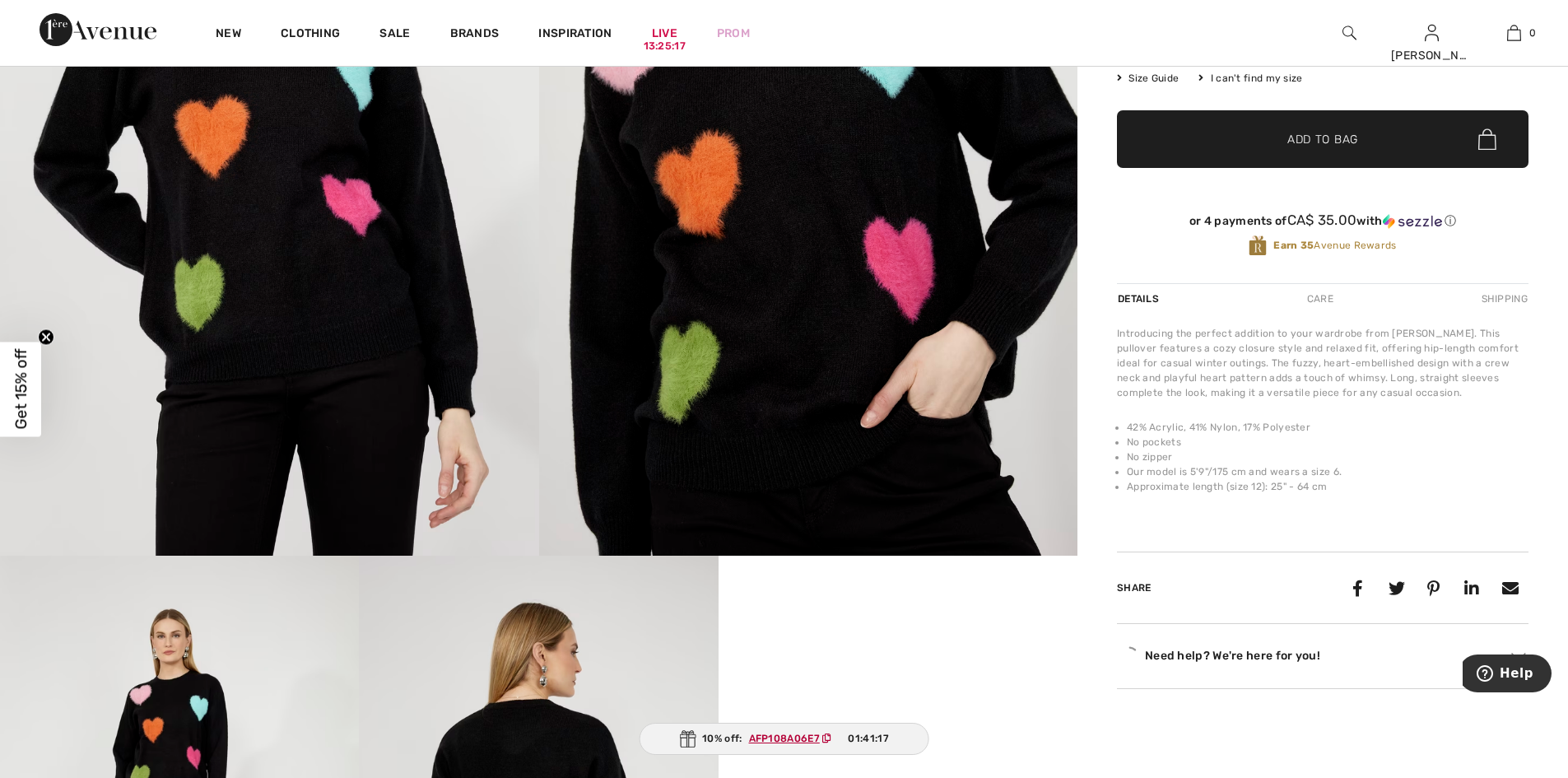
scroll to position [373, 0]
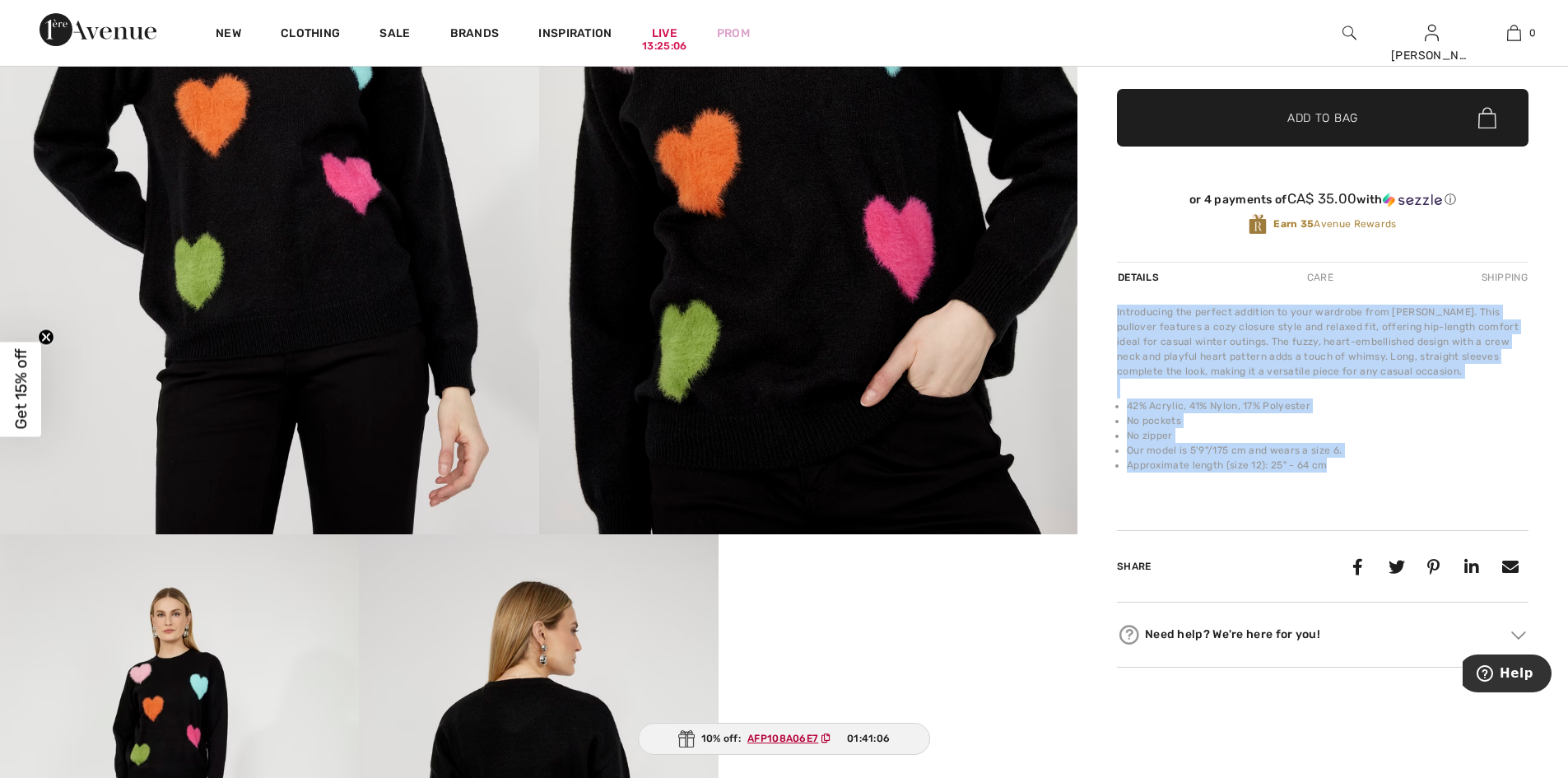
drag, startPoint x: 1351, startPoint y: 502, endPoint x: 1128, endPoint y: 355, distance: 267.1
click at [1128, 355] on div "Introducing the perfect addition to your wardrobe from Frank Lyman. This pullov…" at bounding box center [1322, 399] width 411 height 188
copy div "Introducing the perfect addition to your wardrobe from Frank Lyman. This pullov…"
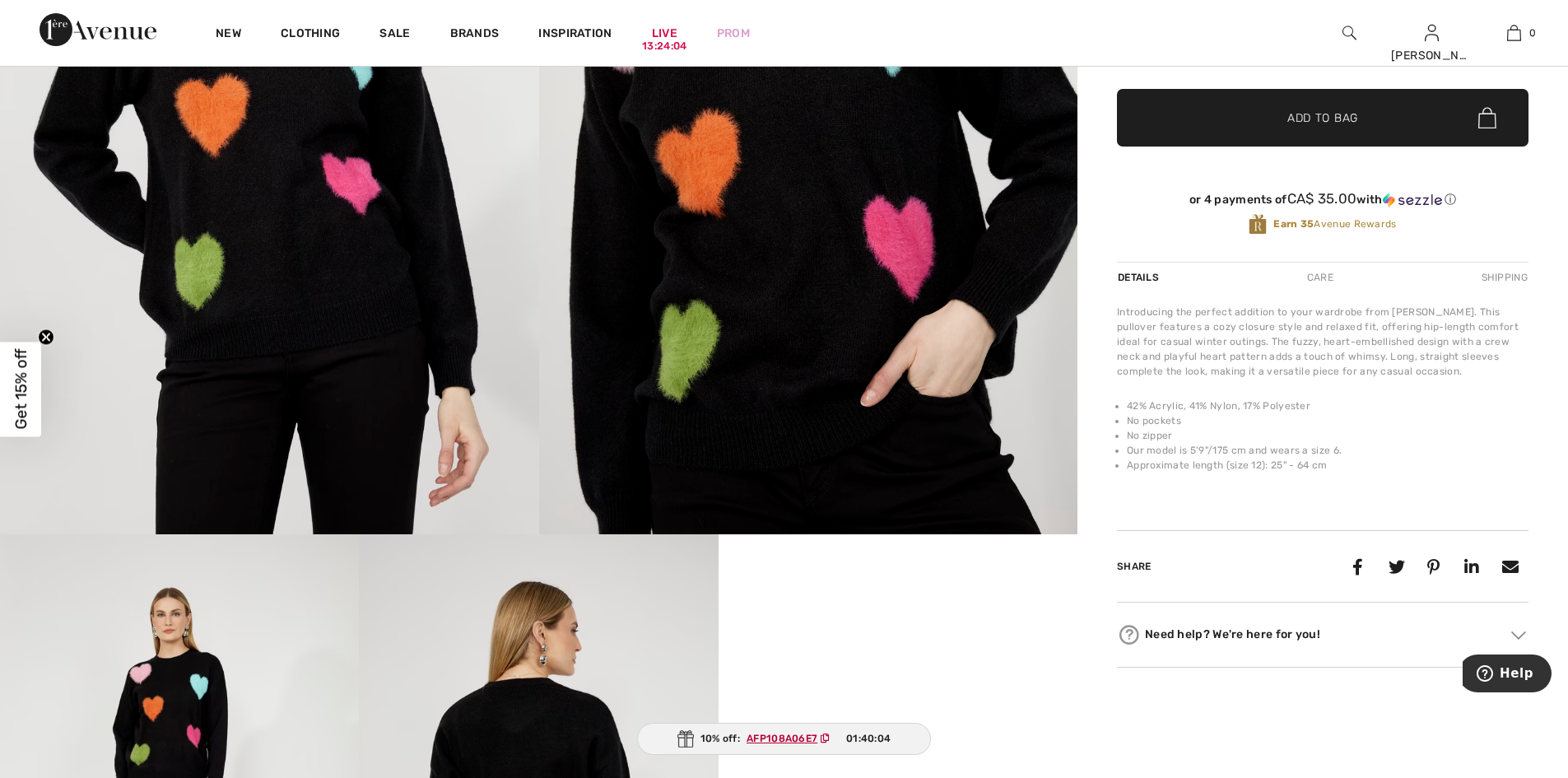
click at [1173, 550] on div "Frank Lyman Write a review Heart Embellished Pullover Style 253781 CA$ 140 Colo…" at bounding box center [1322, 207] width 411 height 923
drag, startPoint x: 1344, startPoint y: 308, endPoint x: 1297, endPoint y: 309, distance: 47.0
click at [1297, 292] on div "Care" at bounding box center [1321, 277] width 55 height 30
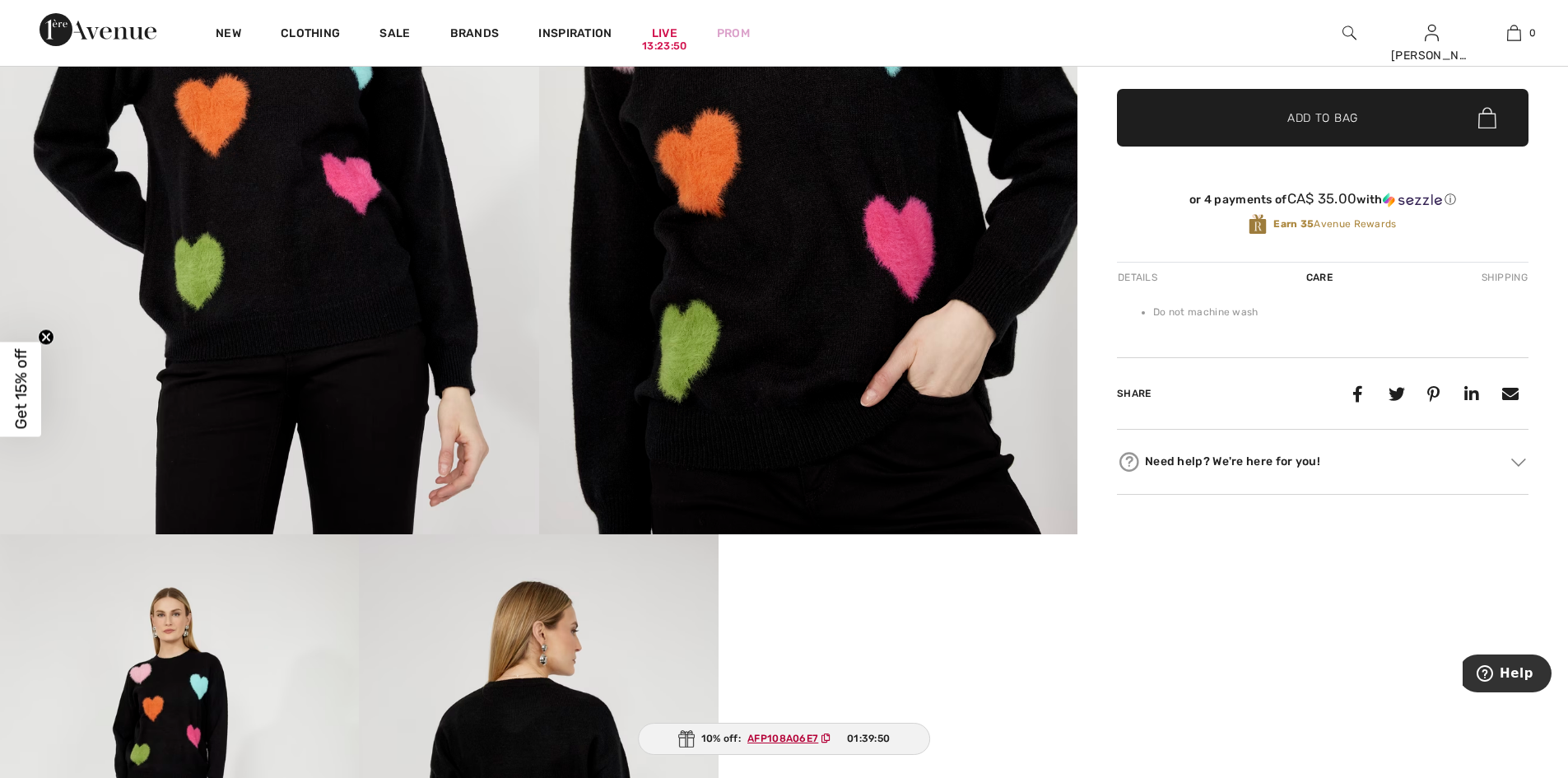
click at [1283, 320] on li "Do not machine wash" at bounding box center [1341, 312] width 375 height 15
drag, startPoint x: 1277, startPoint y: 345, endPoint x: 1154, endPoint y: 348, distance: 123.0
click at [1154, 320] on ul "Do not machine wash" at bounding box center [1322, 312] width 411 height 15
copy li "Do not machine wash"
click at [1148, 695] on div "Frank Lyman Write a review Heart Embellished Pullover Style 253781 CA$ 140 Colo…" at bounding box center [1322, 409] width 490 height 1368
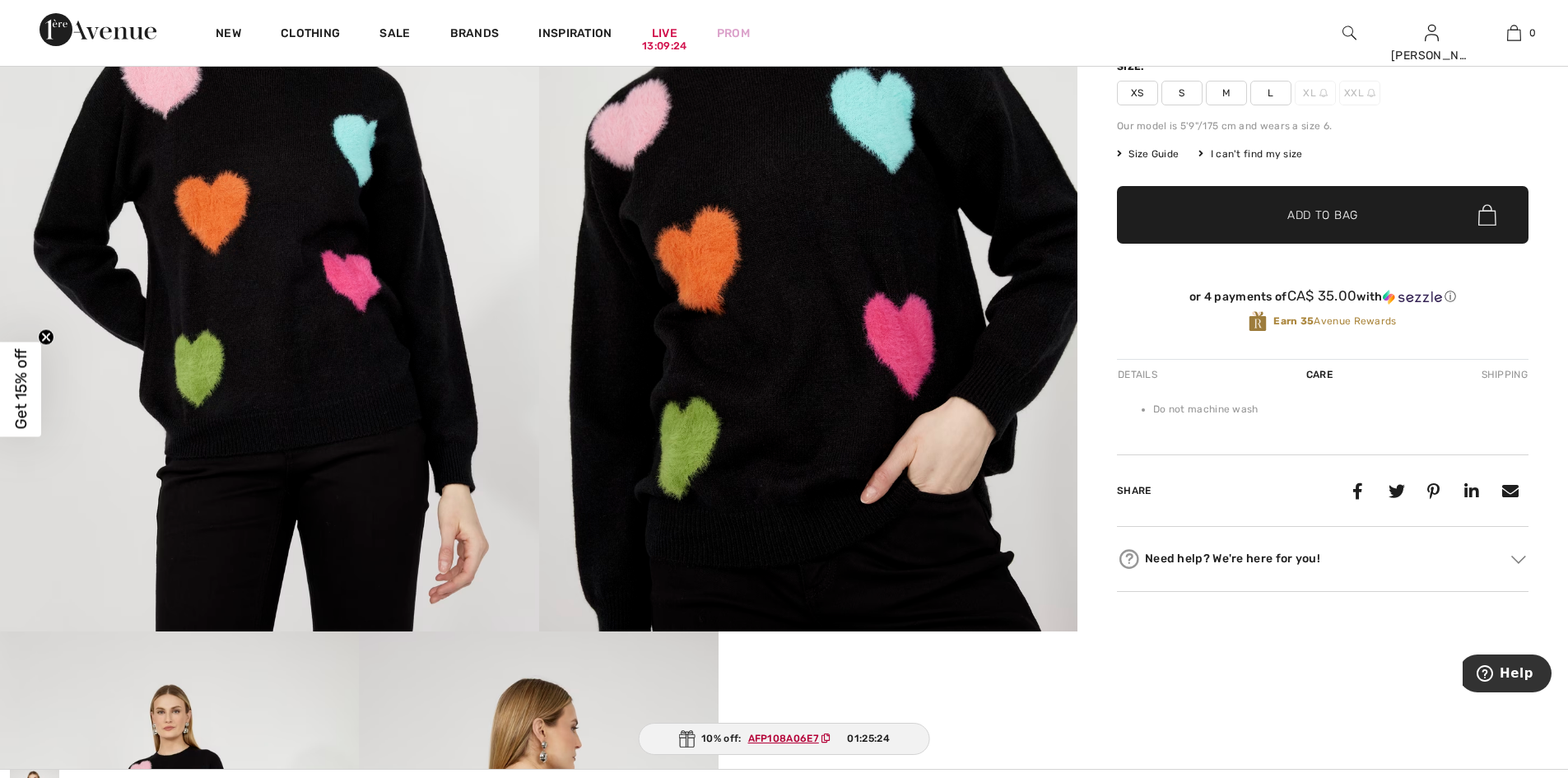
scroll to position [0, 0]
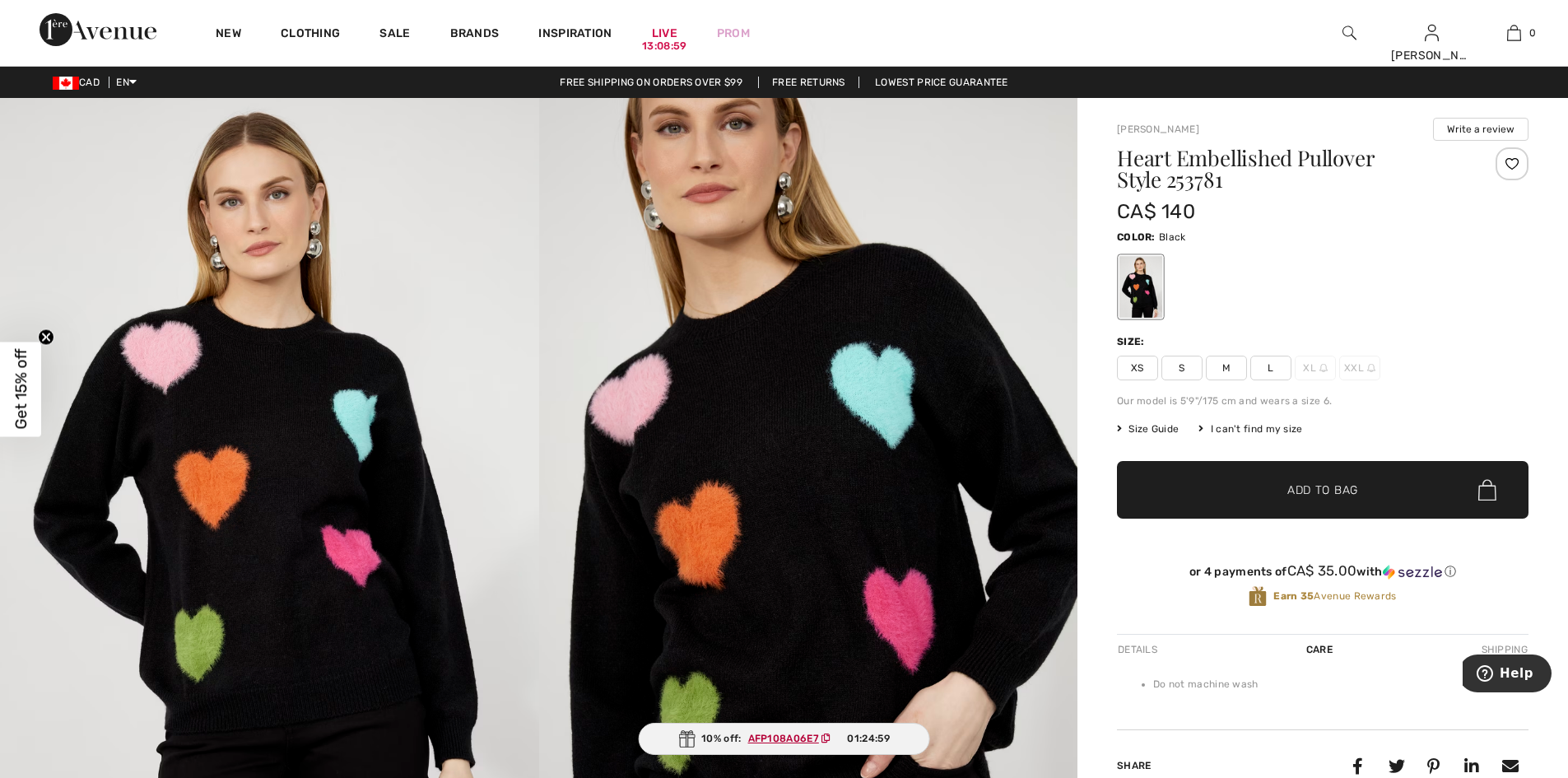
click at [1280, 376] on span "L" at bounding box center [1271, 368] width 41 height 25
click at [1499, 374] on div "XS S M L XL XXL" at bounding box center [1322, 368] width 411 height 25
click at [1367, 518] on span "✔ Added to Bag Add to Bag" at bounding box center [1322, 490] width 411 height 57
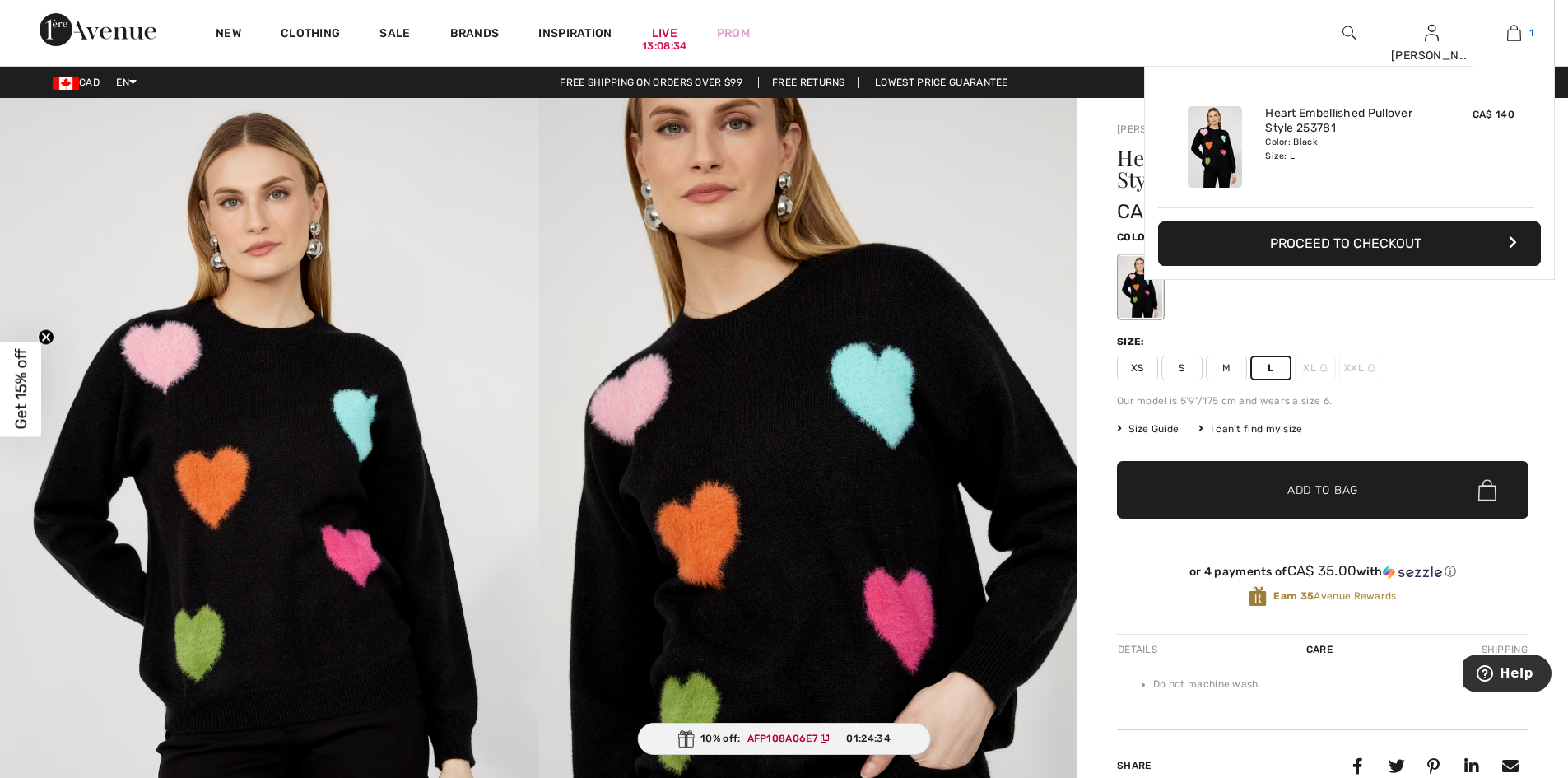
click at [1518, 32] on link "1" at bounding box center [1513, 32] width 81 height 19
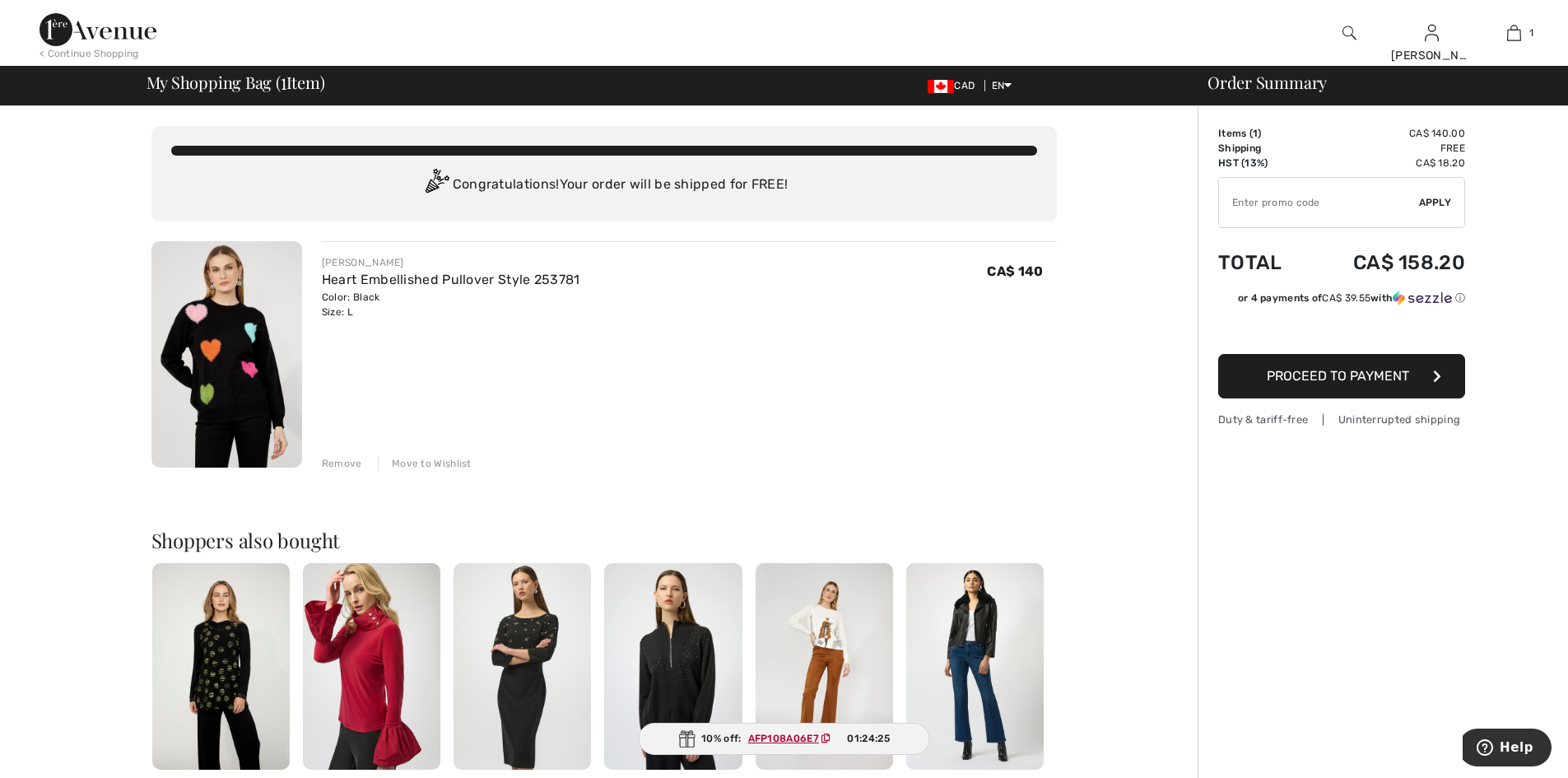
drag, startPoint x: 362, startPoint y: 477, endPoint x: 711, endPoint y: 466, distance: 349.2
click at [711, 466] on div "[PERSON_NAME] Heart Embellished Pullover Style 253781 Color: Black Size: L Fina…" at bounding box center [689, 356] width 735 height 230
click at [362, 471] on div "Remove" at bounding box center [342, 464] width 41 height 15
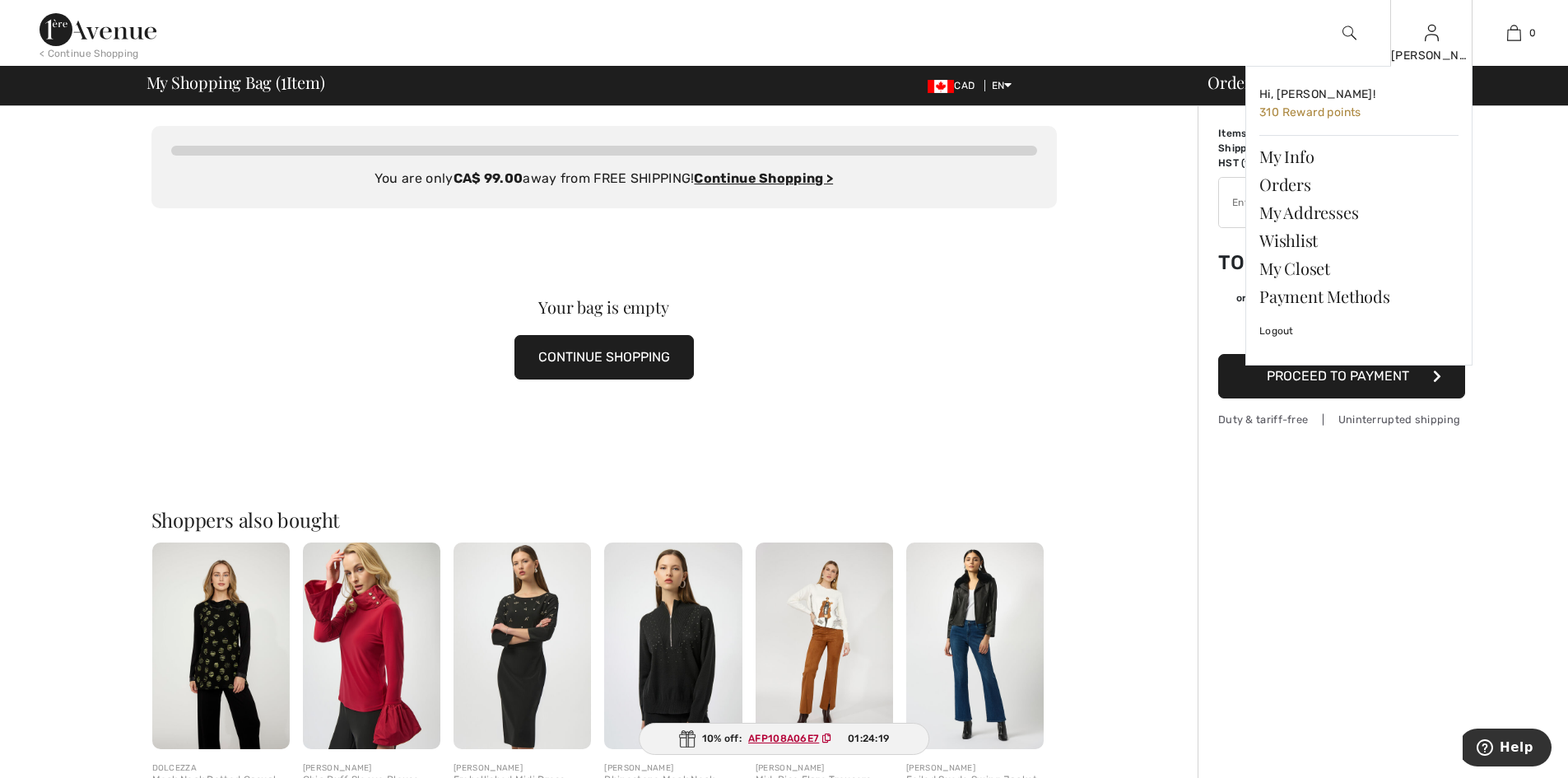
click at [1431, 36] on img at bounding box center [1432, 32] width 14 height 19
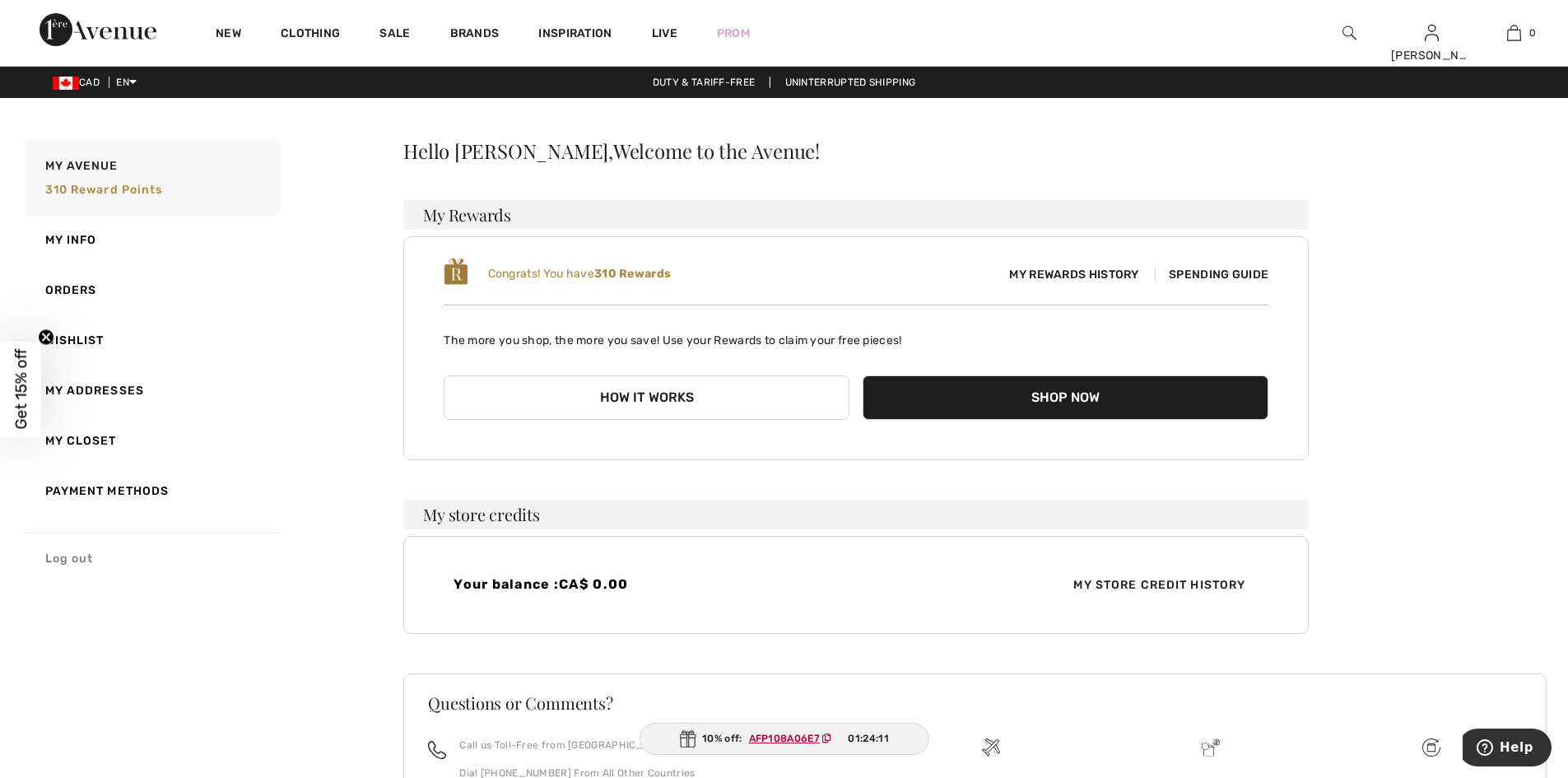
click at [87, 567] on link "Log out" at bounding box center [151, 558] width 259 height 51
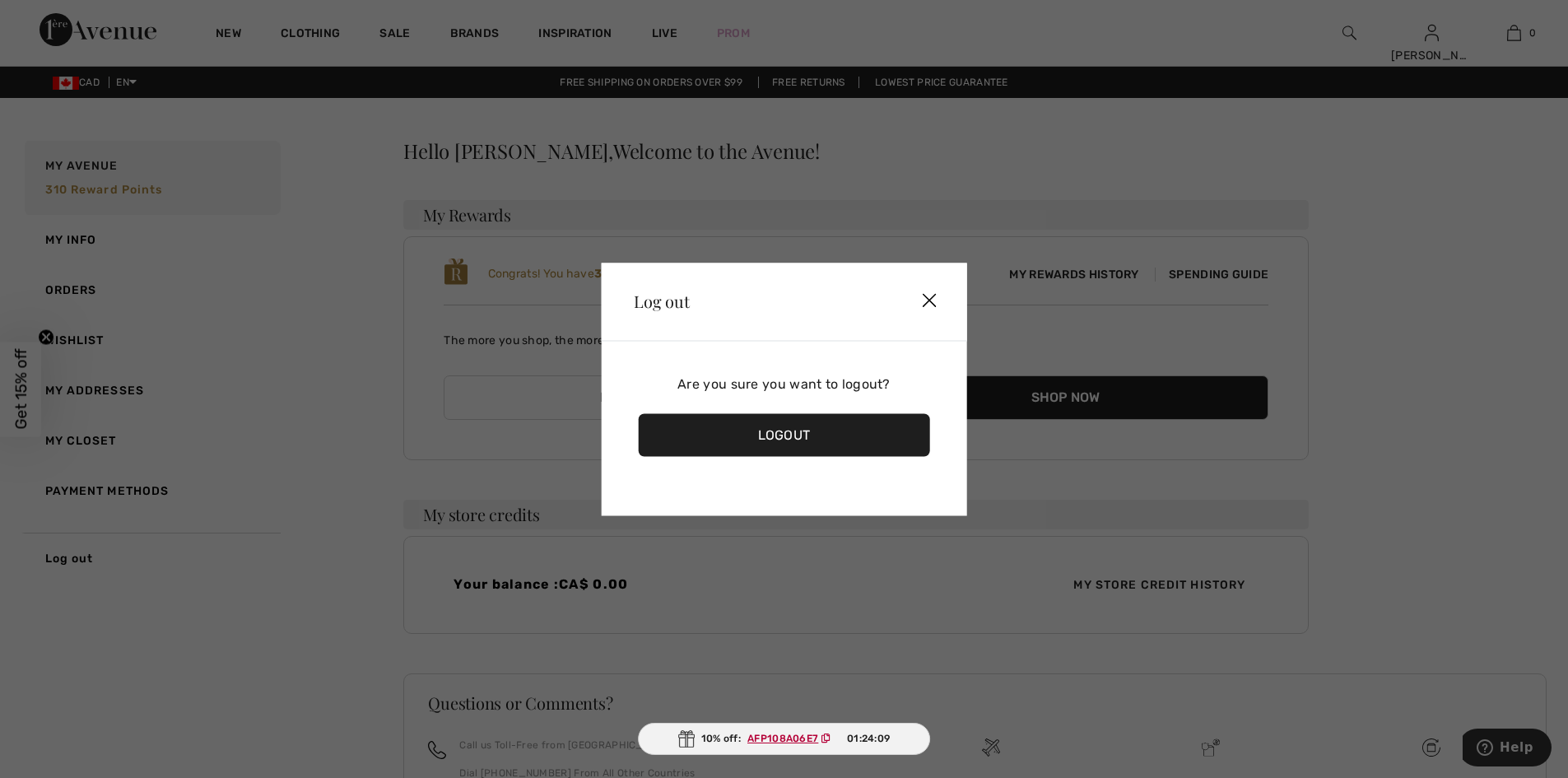
click at [811, 434] on div "Logout" at bounding box center [783, 435] width 292 height 43
